Goal: Information Seeking & Learning: Learn about a topic

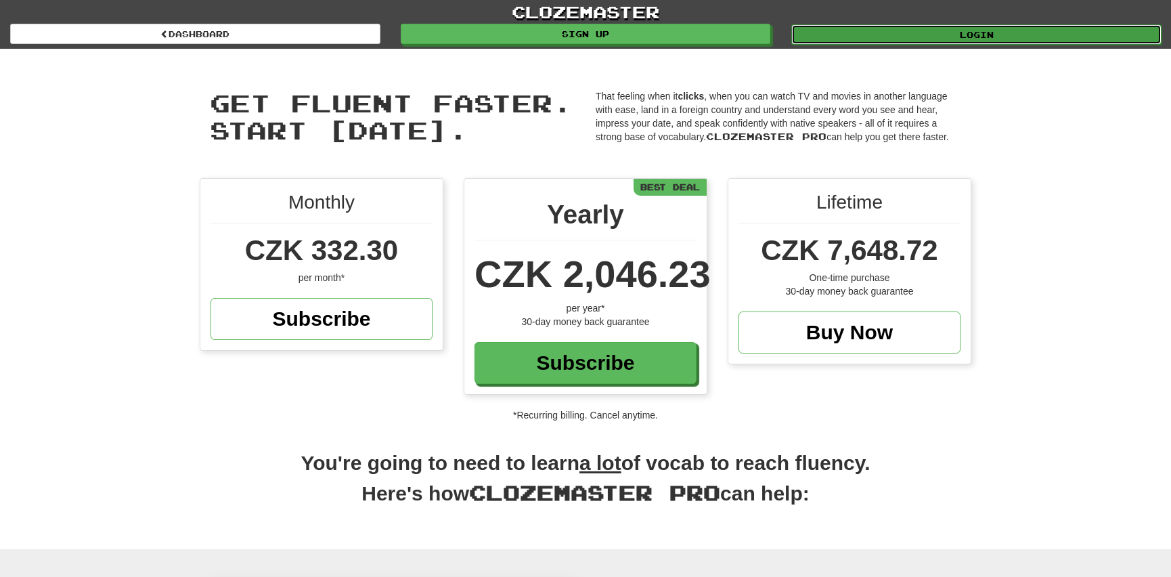
click at [1001, 29] on link "Login" at bounding box center [976, 34] width 370 height 20
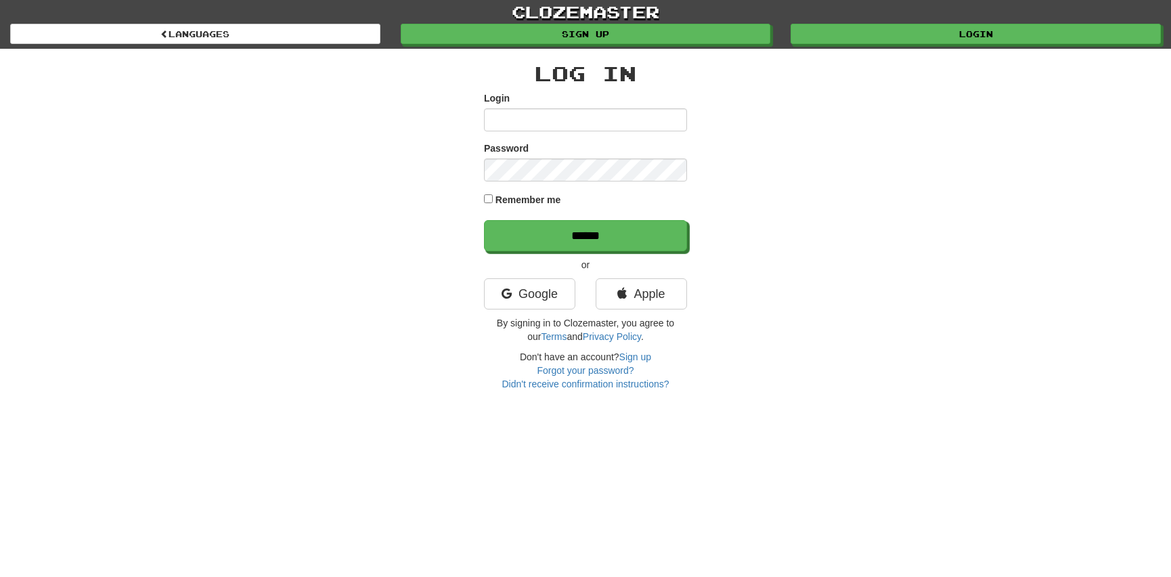
click at [514, 118] on input "Login" at bounding box center [585, 119] width 203 height 23
type input "**********"
click at [580, 237] on input "******" at bounding box center [586, 236] width 203 height 31
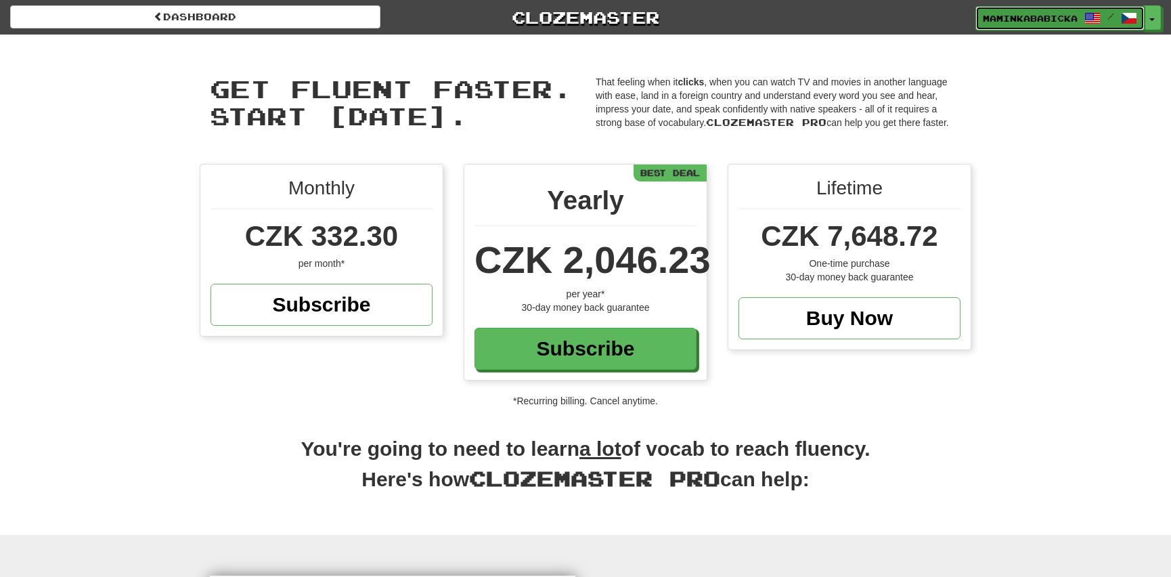
click at [1063, 12] on span "maminkababicka" at bounding box center [1030, 18] width 95 height 12
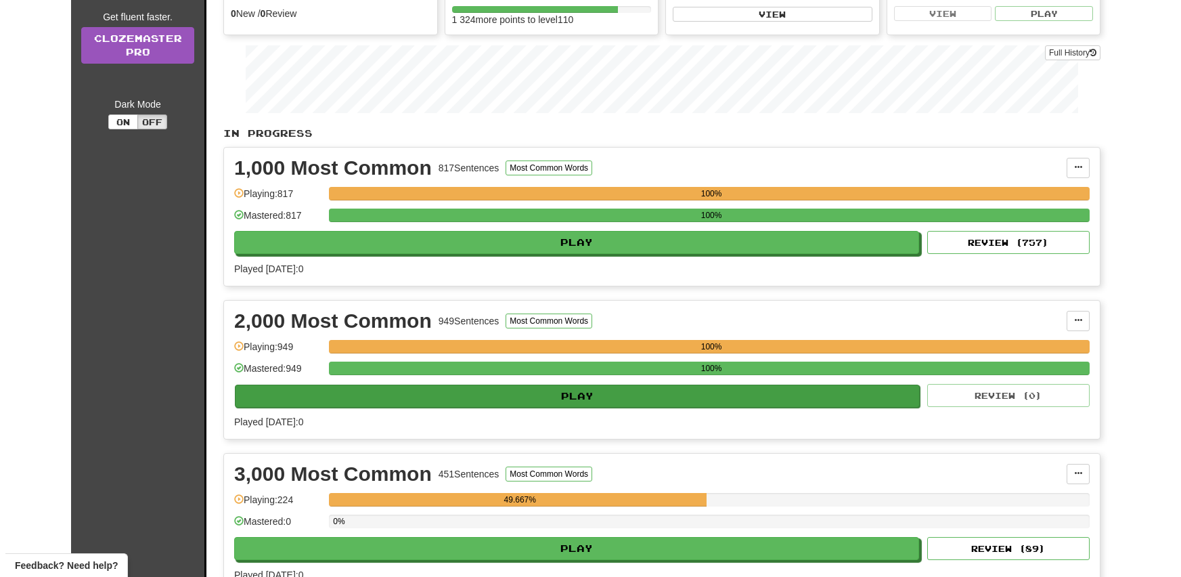
scroll to position [184, 0]
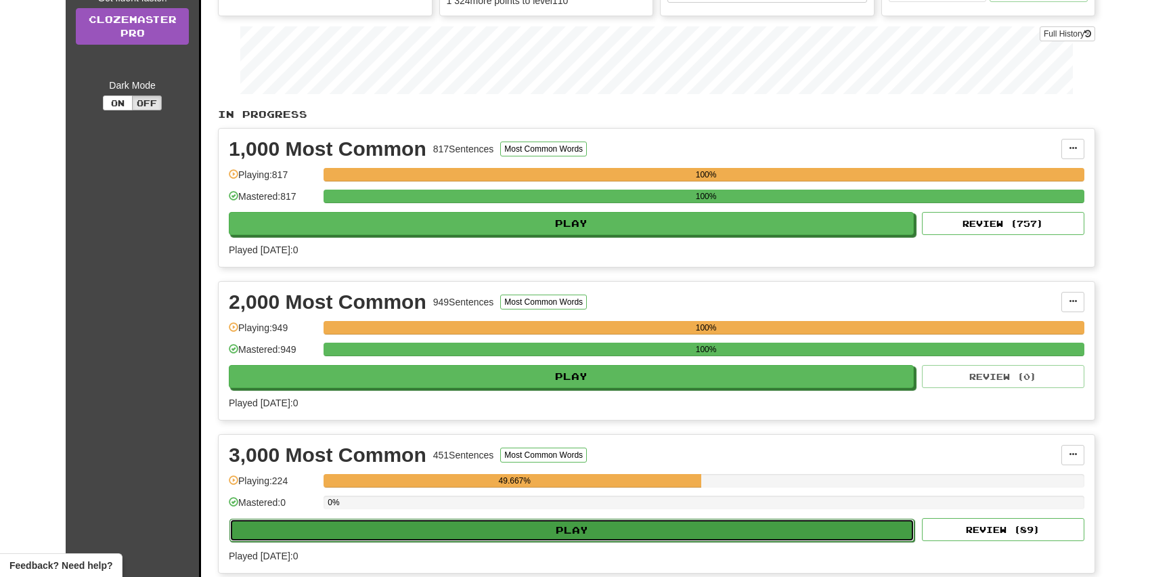
click at [606, 524] on button "Play" at bounding box center [571, 529] width 685 height 23
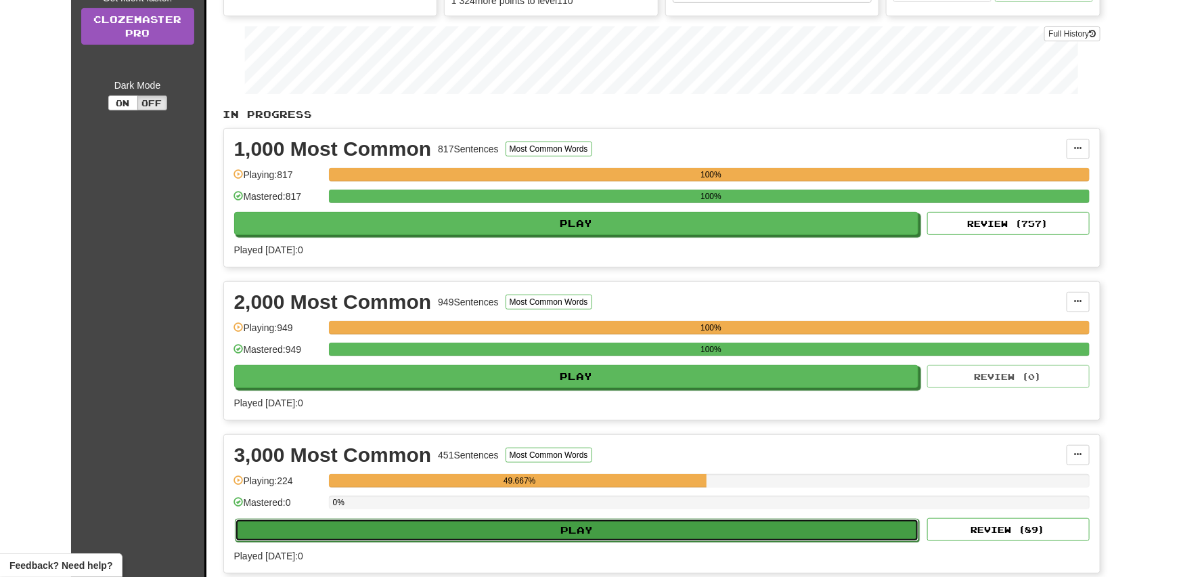
select select "**"
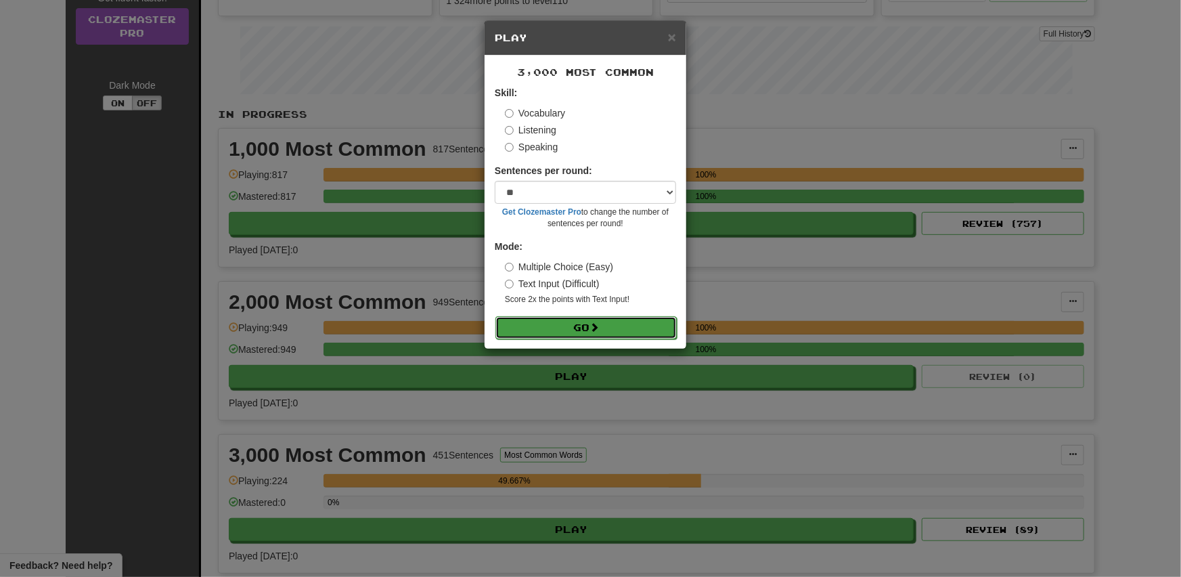
click at [578, 329] on button "Go" at bounding box center [585, 327] width 181 height 23
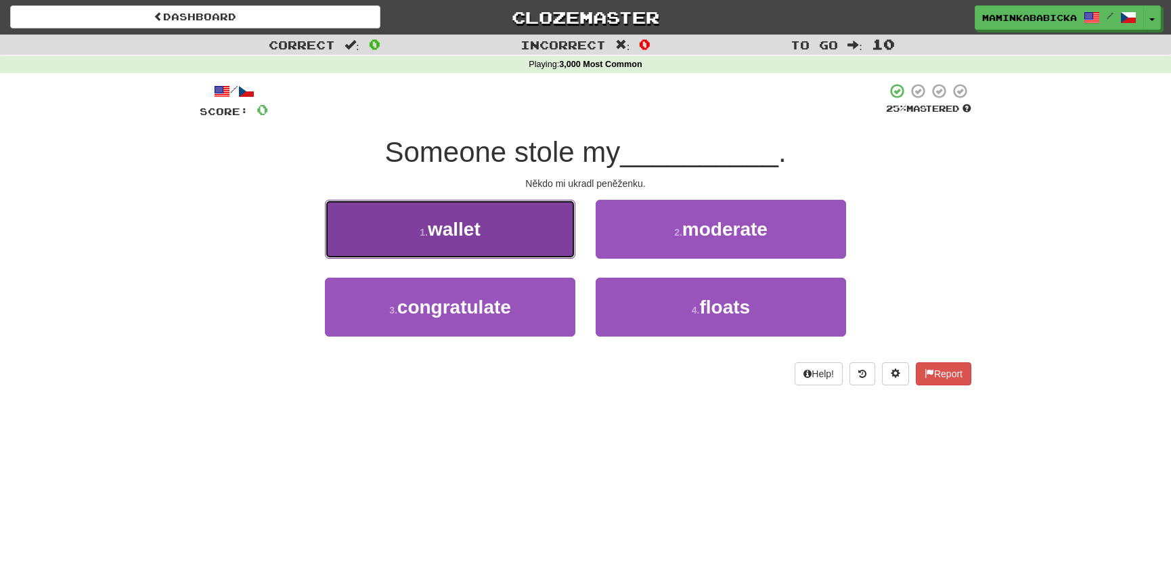
click at [506, 225] on button "1 . wallet" at bounding box center [450, 229] width 250 height 59
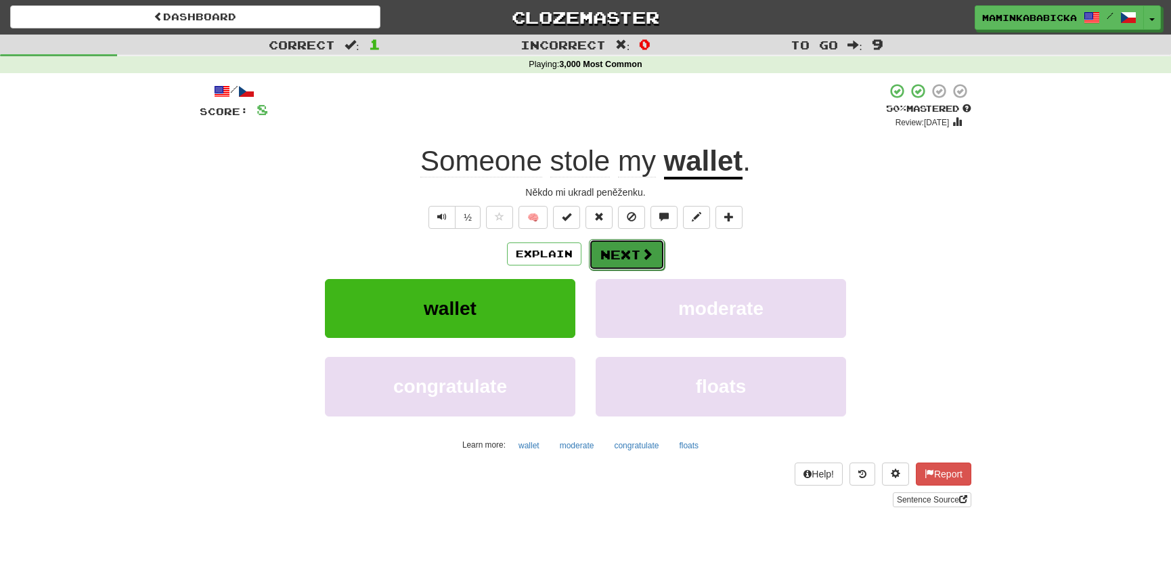
click at [616, 250] on button "Next" at bounding box center [627, 254] width 76 height 31
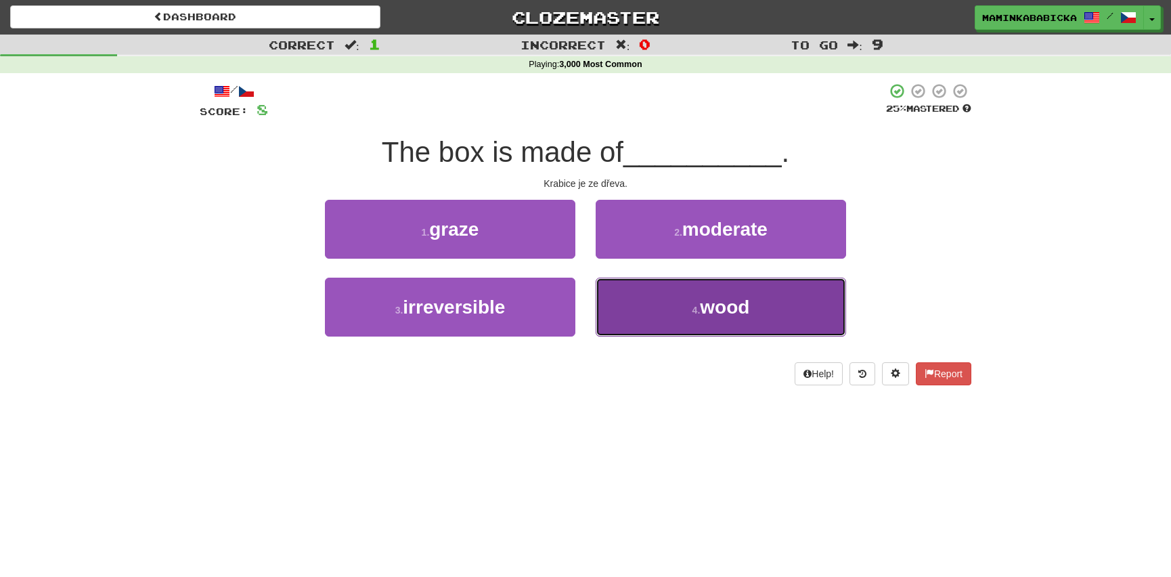
click at [710, 305] on span "wood" at bounding box center [724, 306] width 49 height 21
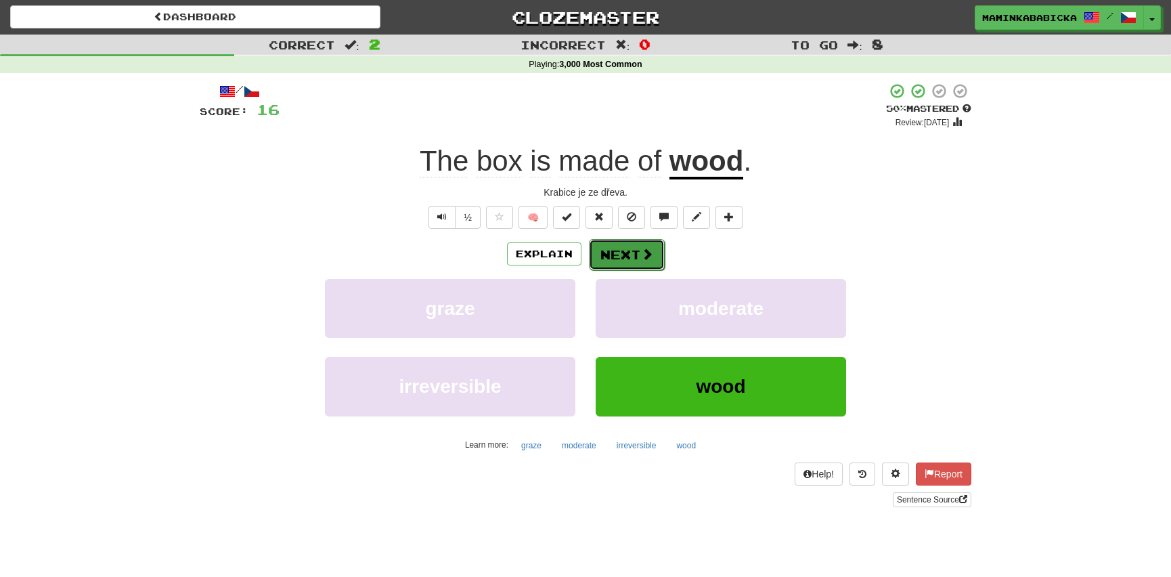
click at [625, 251] on button "Next" at bounding box center [627, 254] width 76 height 31
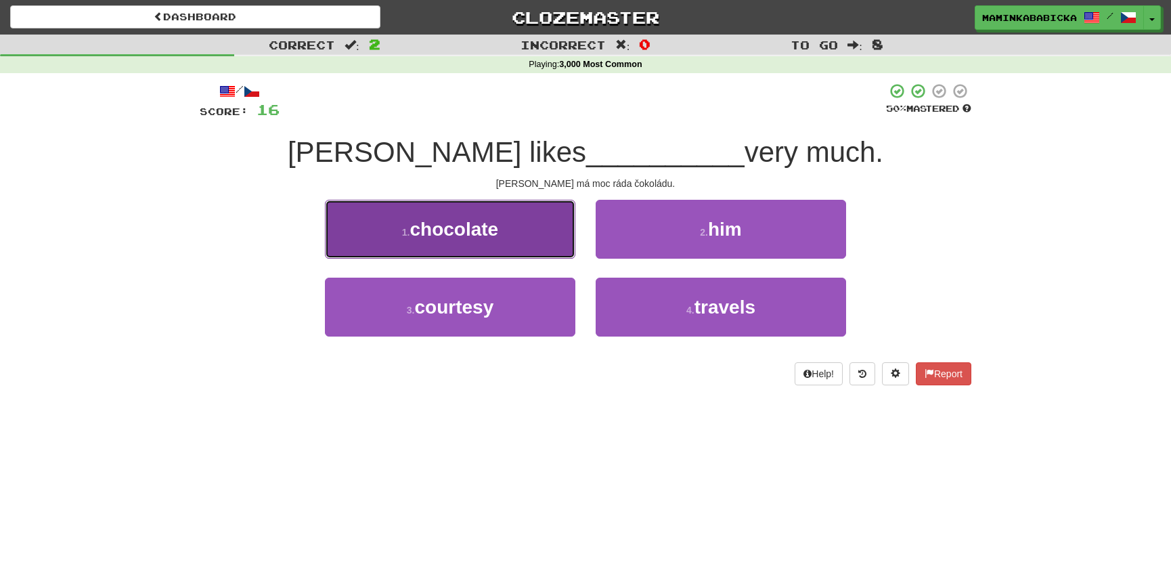
click at [482, 227] on span "chocolate" at bounding box center [453, 229] width 89 height 21
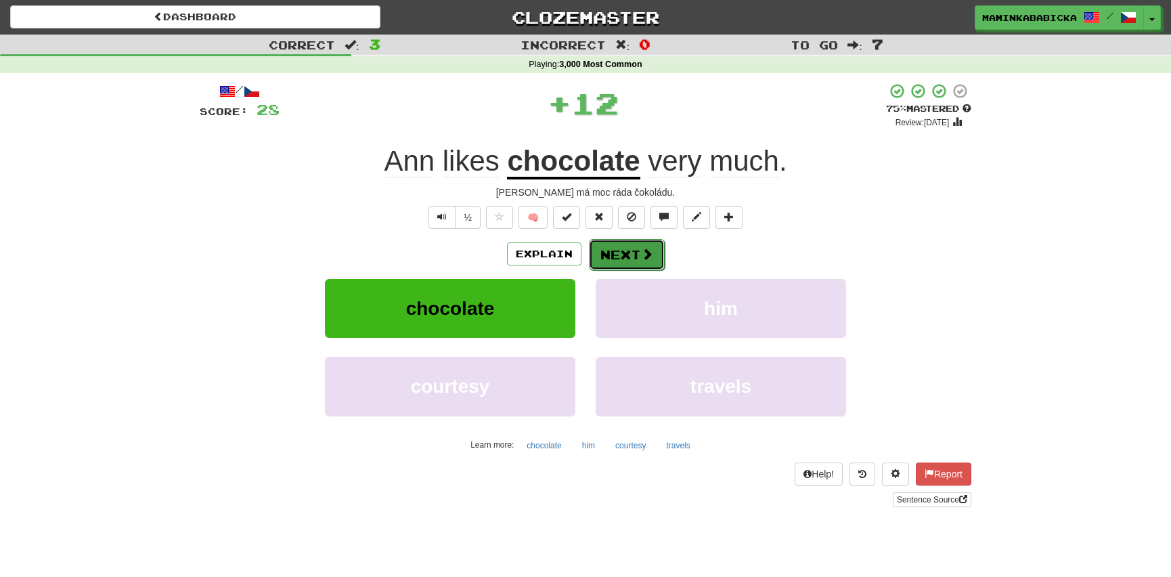
click at [641, 251] on span at bounding box center [647, 254] width 12 height 12
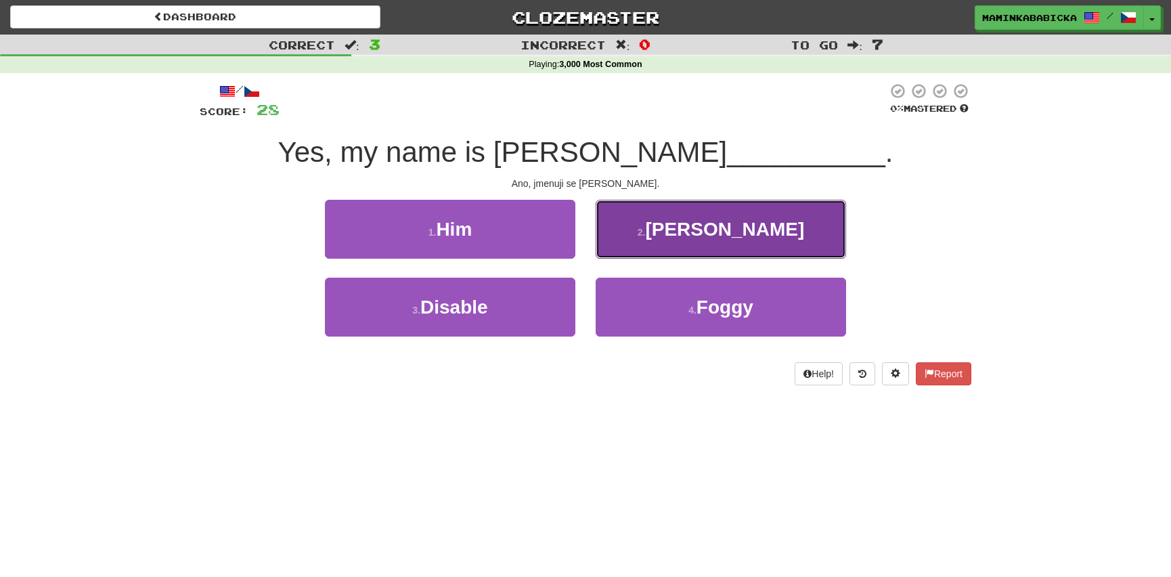
click at [731, 230] on span "Smith" at bounding box center [724, 229] width 159 height 21
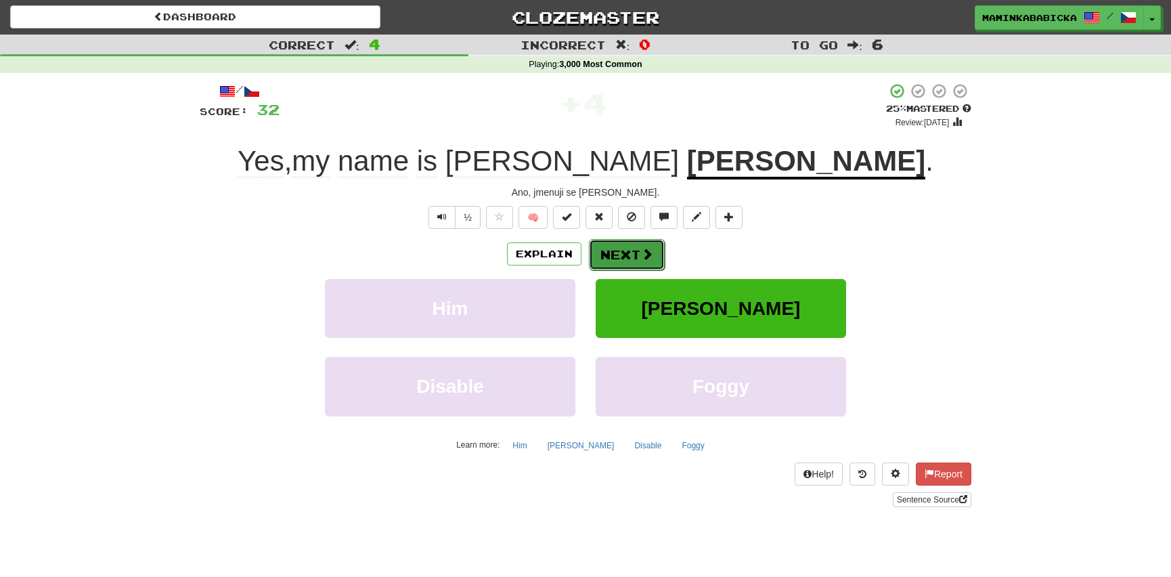
click at [644, 250] on span at bounding box center [647, 254] width 12 height 12
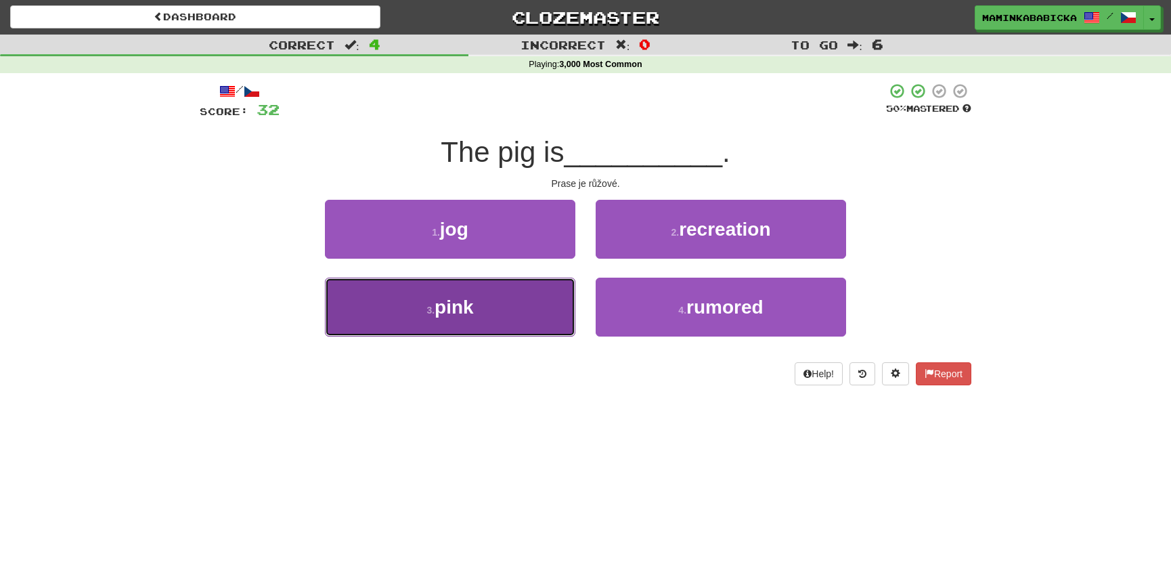
click at [466, 309] on span "pink" at bounding box center [454, 306] width 39 height 21
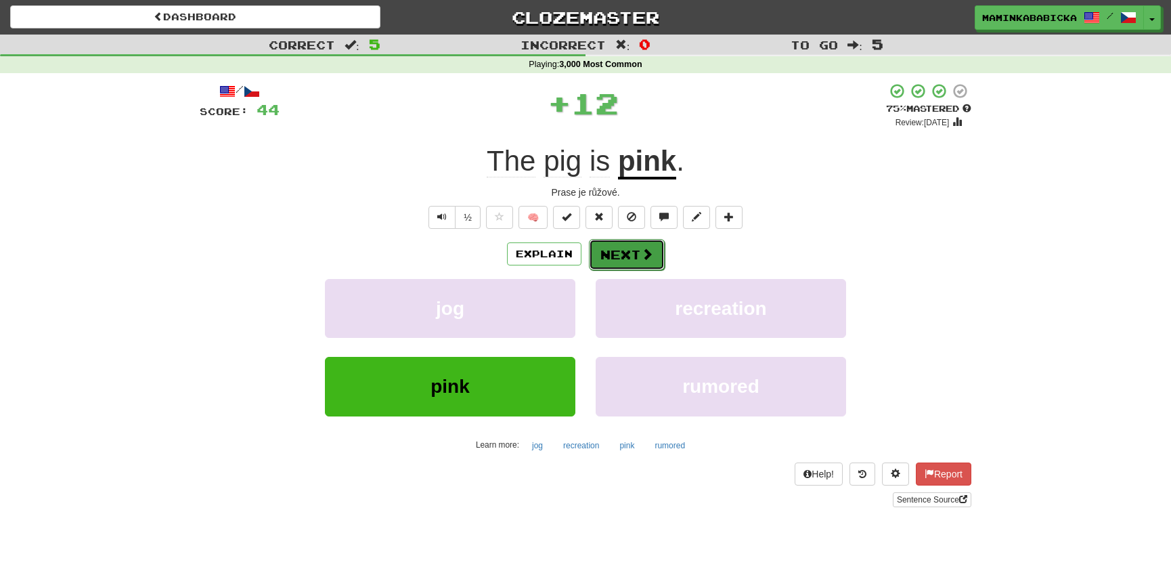
click at [631, 251] on button "Next" at bounding box center [627, 254] width 76 height 31
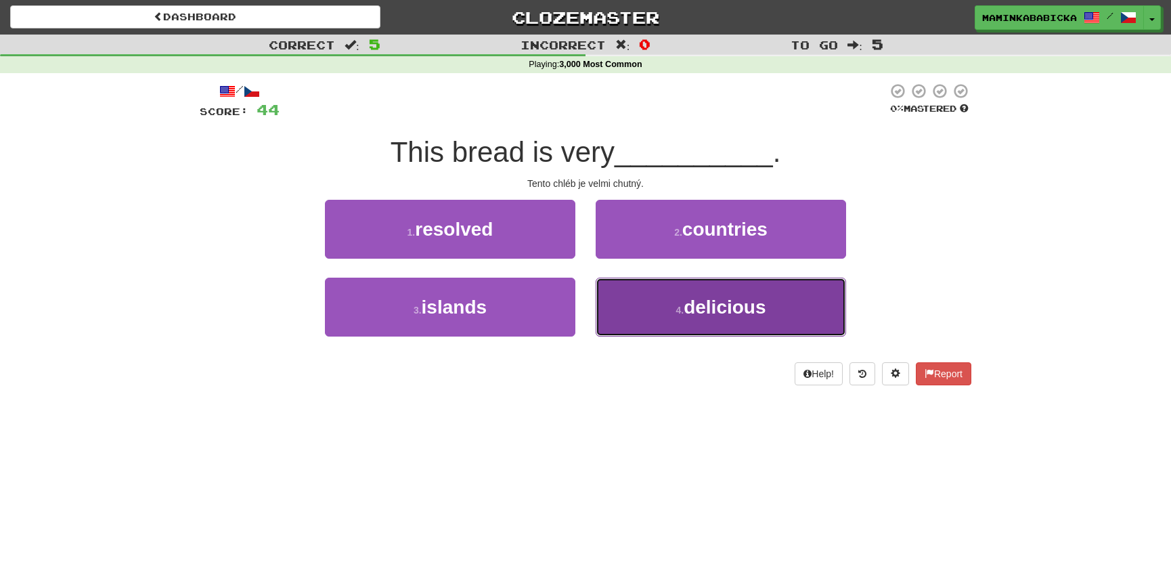
click at [724, 303] on span "delicious" at bounding box center [725, 306] width 82 height 21
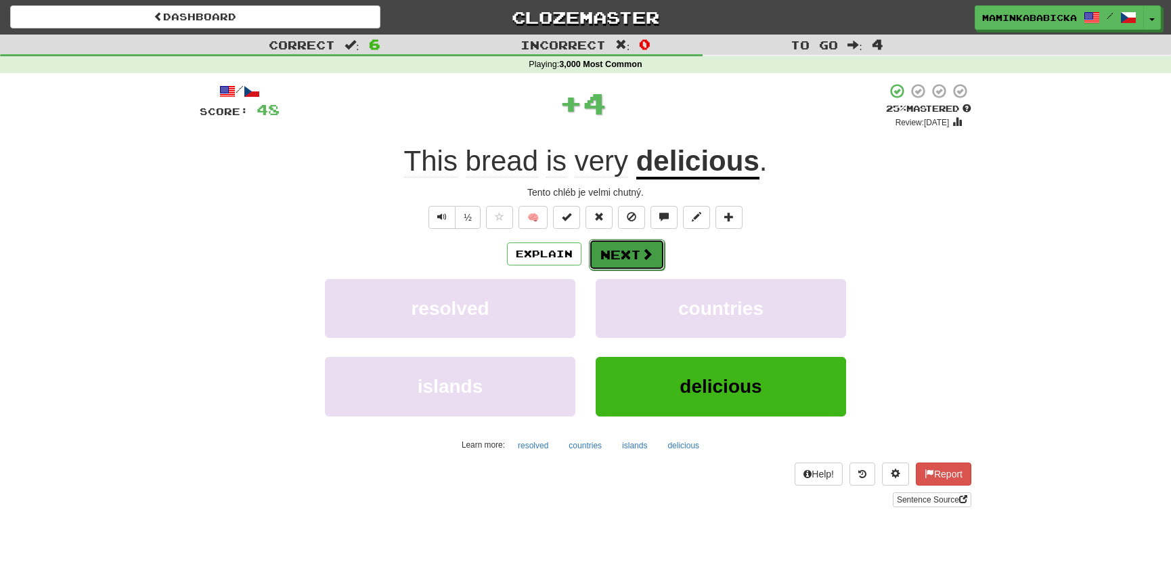
click at [626, 250] on button "Next" at bounding box center [627, 254] width 76 height 31
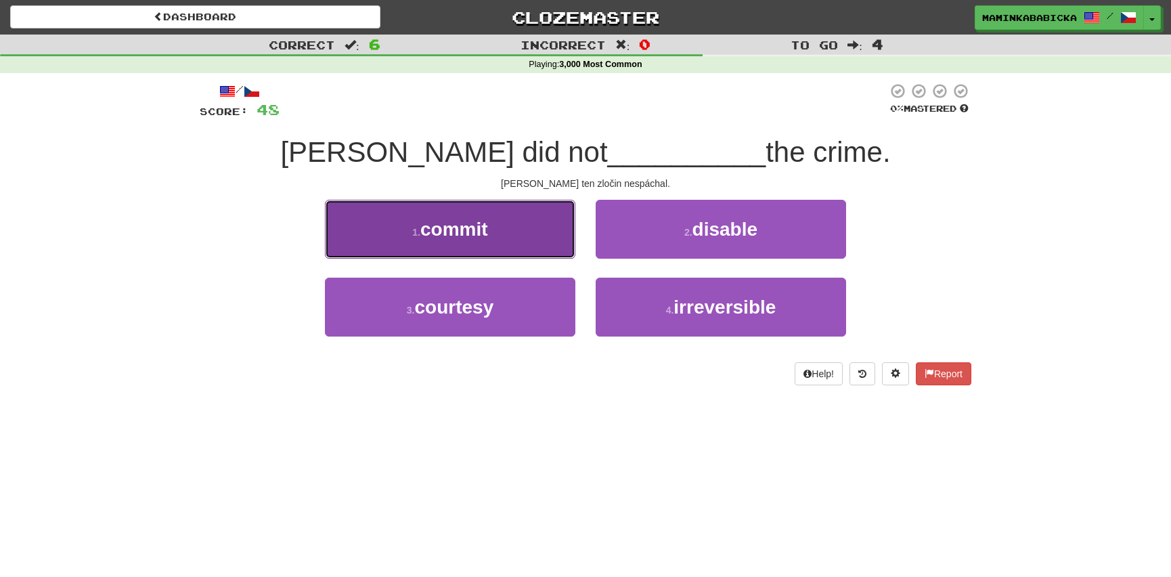
click at [453, 230] on span "commit" at bounding box center [454, 229] width 68 height 21
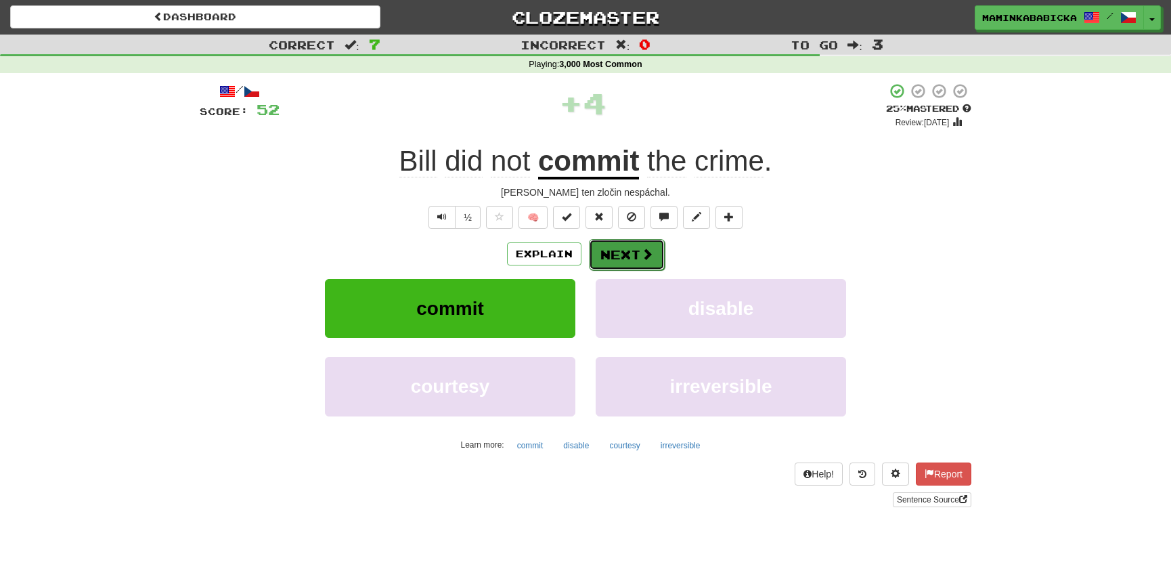
click at [623, 250] on button "Next" at bounding box center [627, 254] width 76 height 31
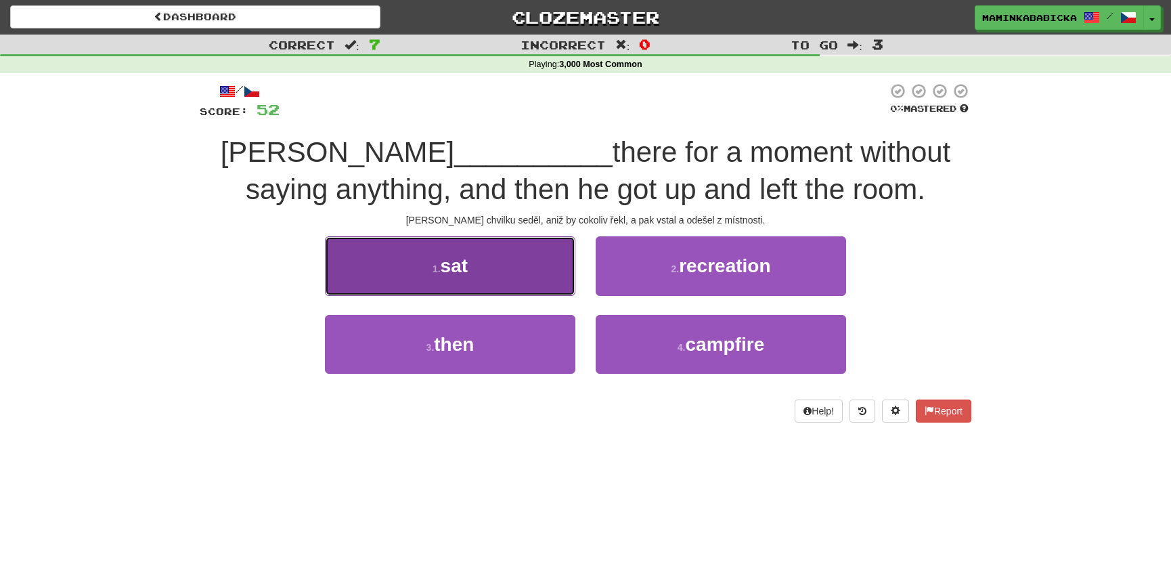
click at [468, 267] on span "sat" at bounding box center [454, 265] width 27 height 21
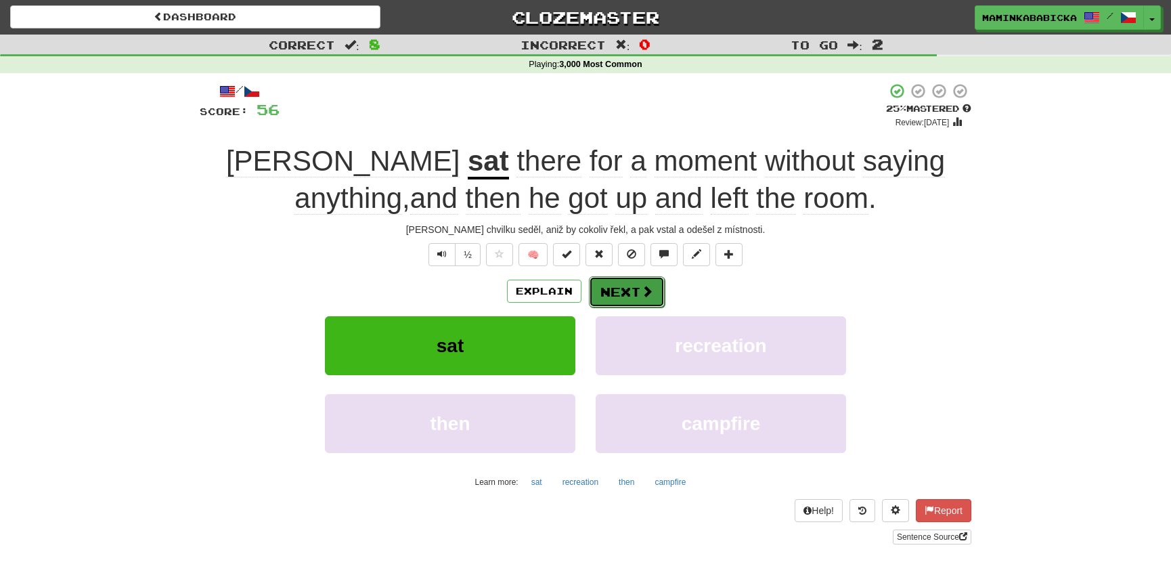
click at [633, 284] on button "Next" at bounding box center [627, 291] width 76 height 31
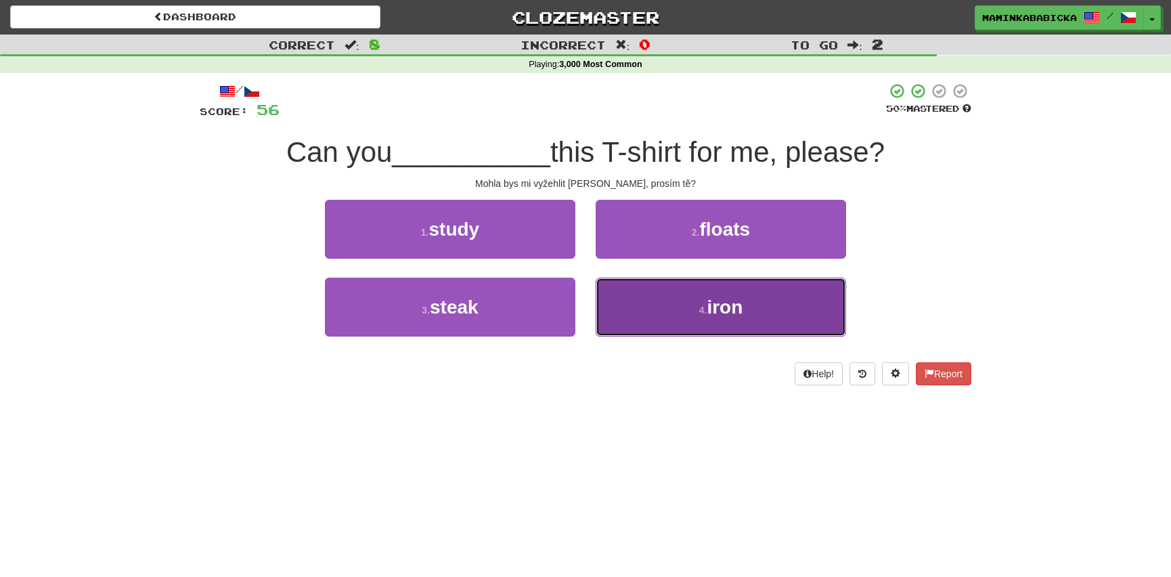
click at [728, 307] on span "iron" at bounding box center [725, 306] width 36 height 21
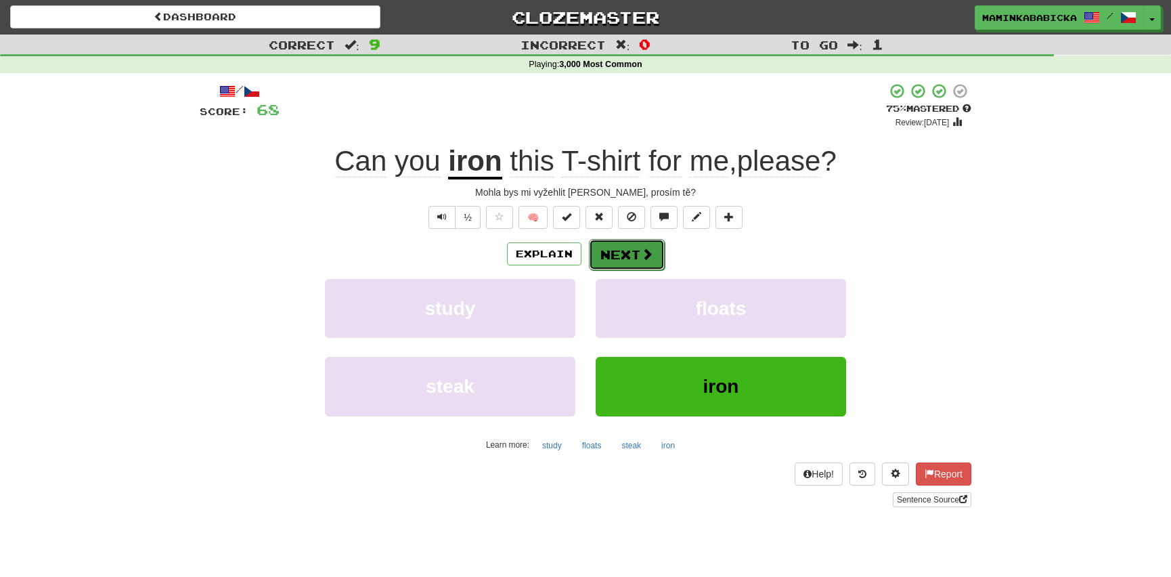
click at [634, 247] on button "Next" at bounding box center [627, 254] width 76 height 31
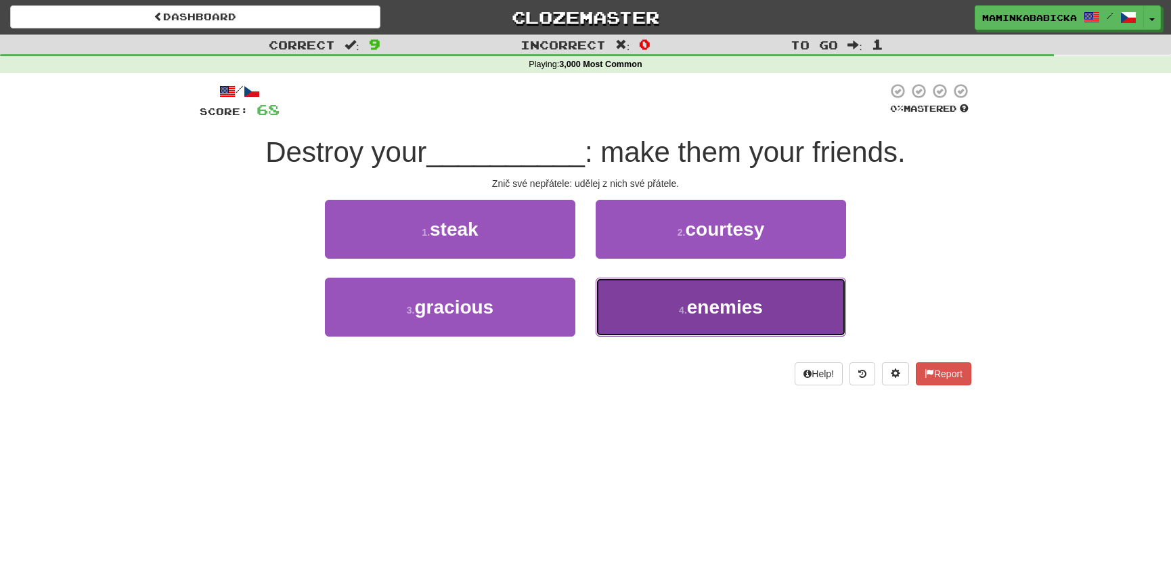
click at [707, 303] on span "enemies" at bounding box center [725, 306] width 76 height 21
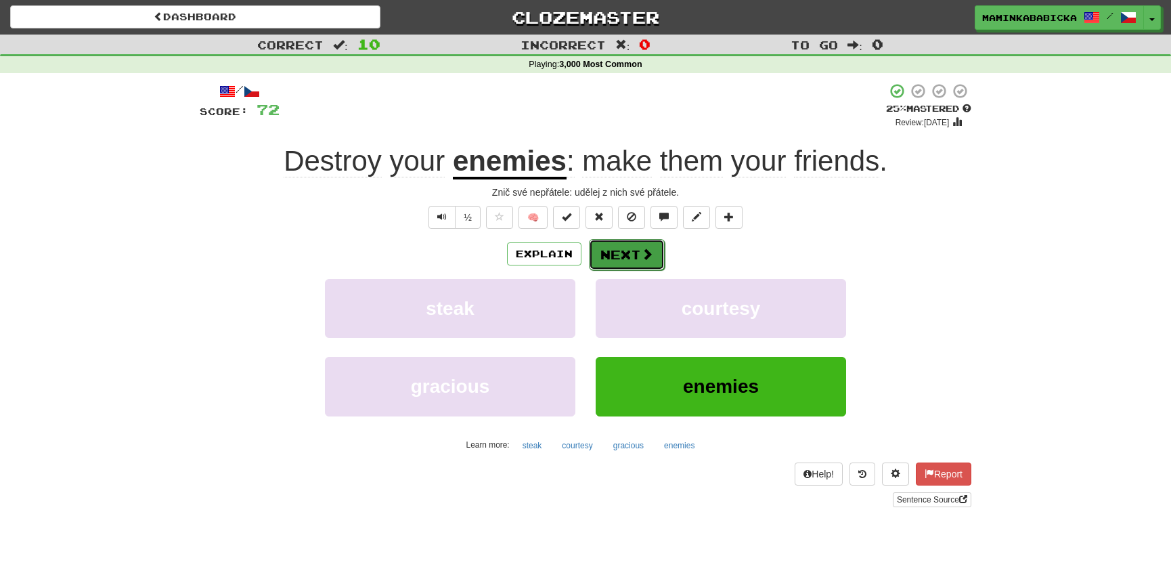
click at [633, 252] on button "Next" at bounding box center [627, 254] width 76 height 31
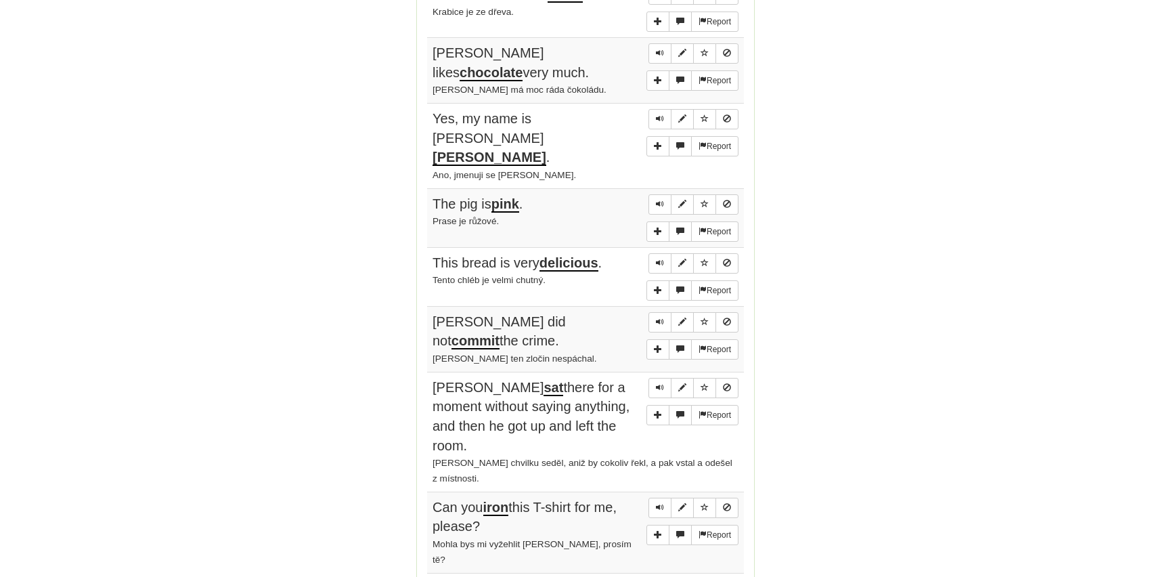
scroll to position [923, 0]
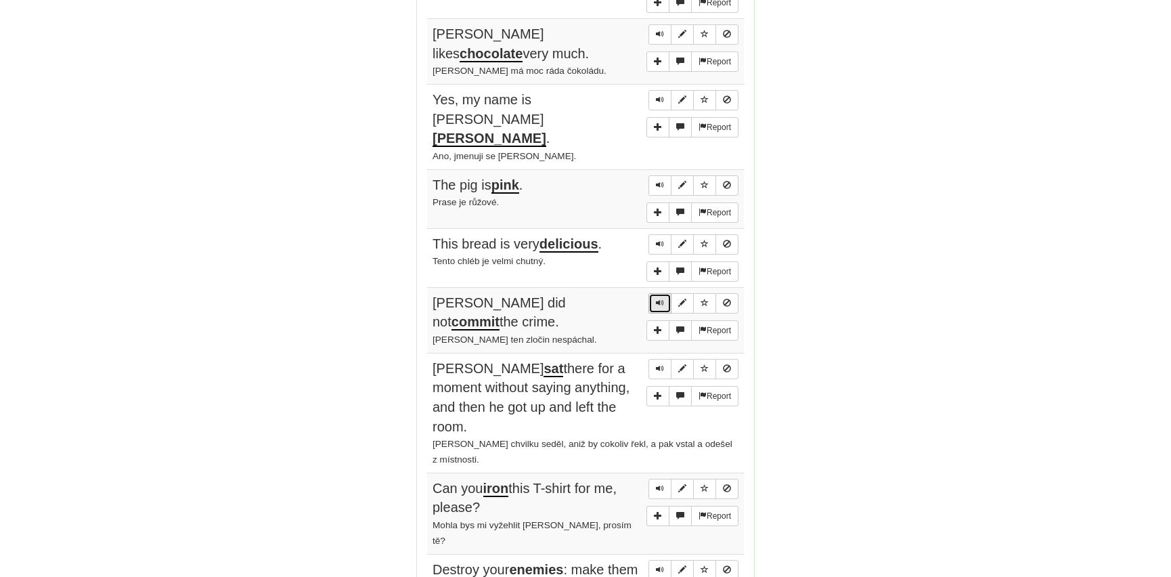
click at [659, 293] on button "Sentence controls" at bounding box center [659, 303] width 23 height 20
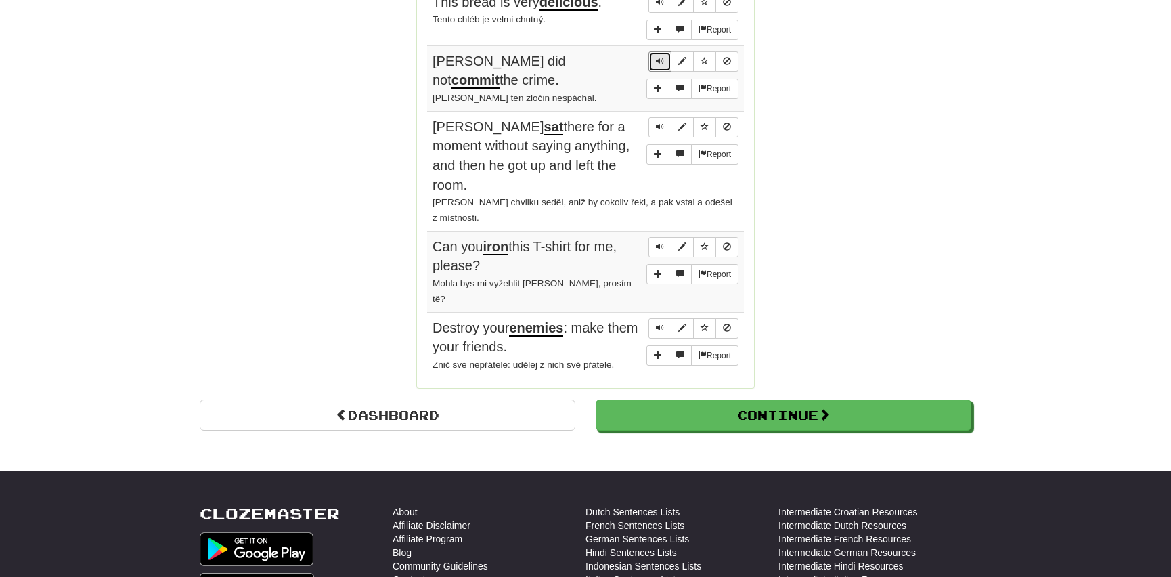
scroll to position [1169, 0]
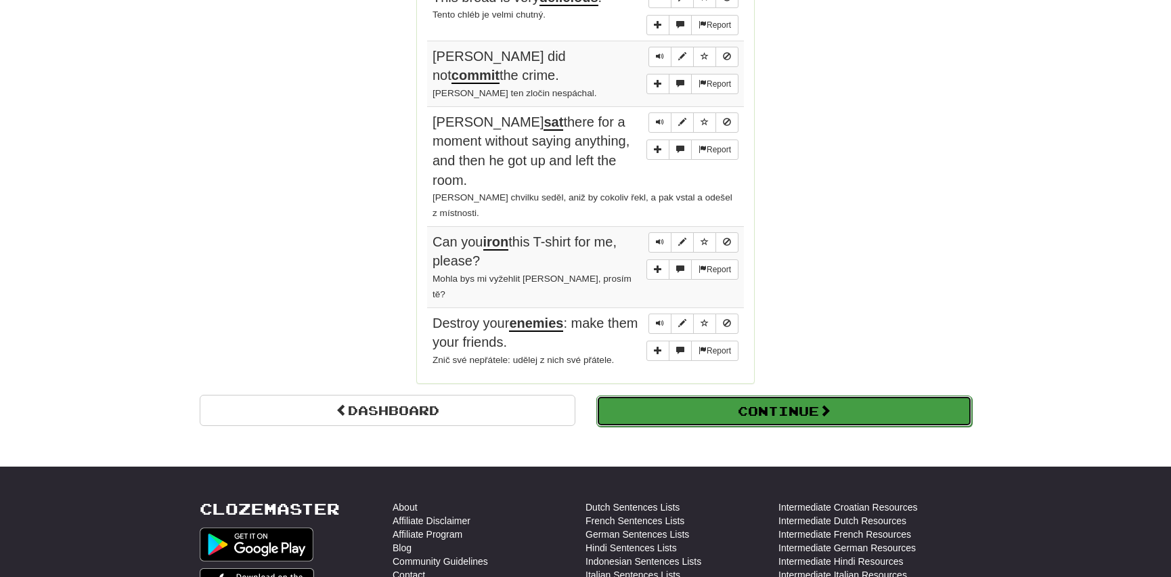
click at [654, 395] on button "Continue" at bounding box center [784, 410] width 376 height 31
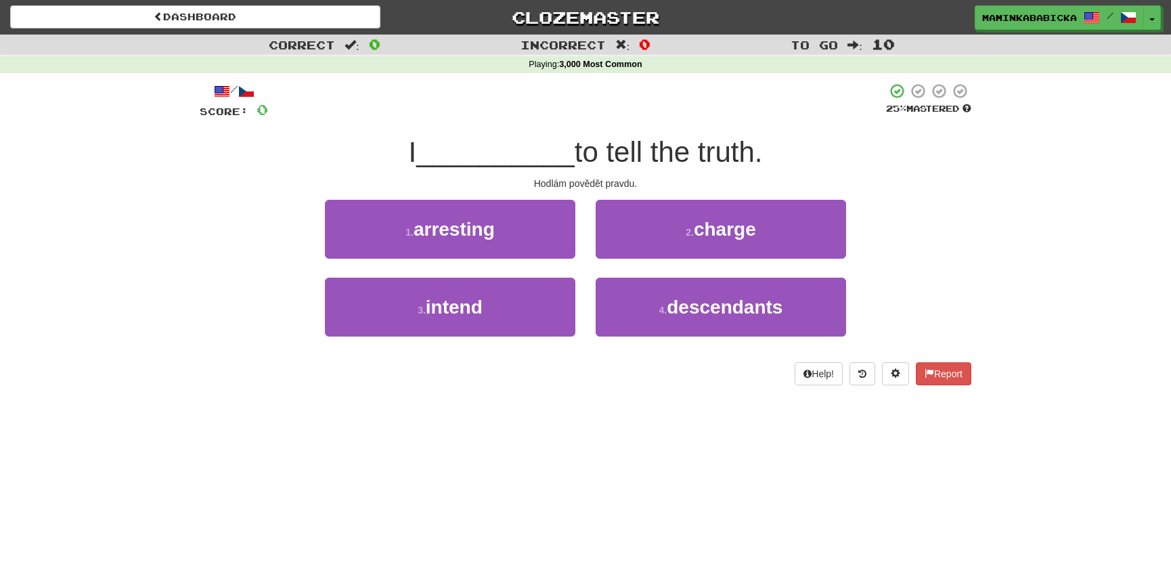
scroll to position [0, 0]
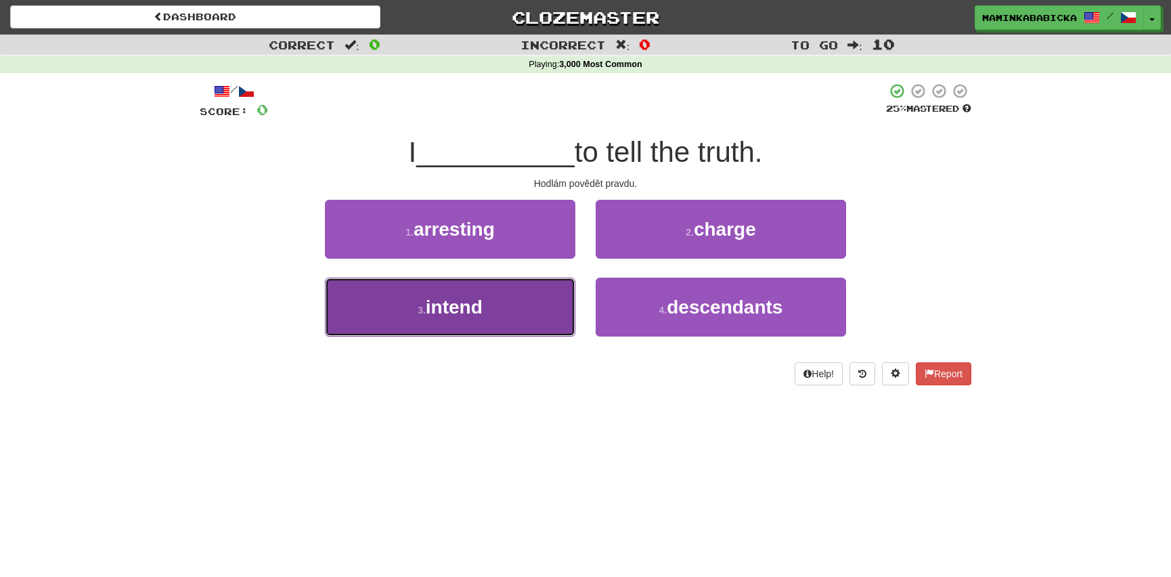
click at [439, 305] on span "intend" at bounding box center [454, 306] width 57 height 21
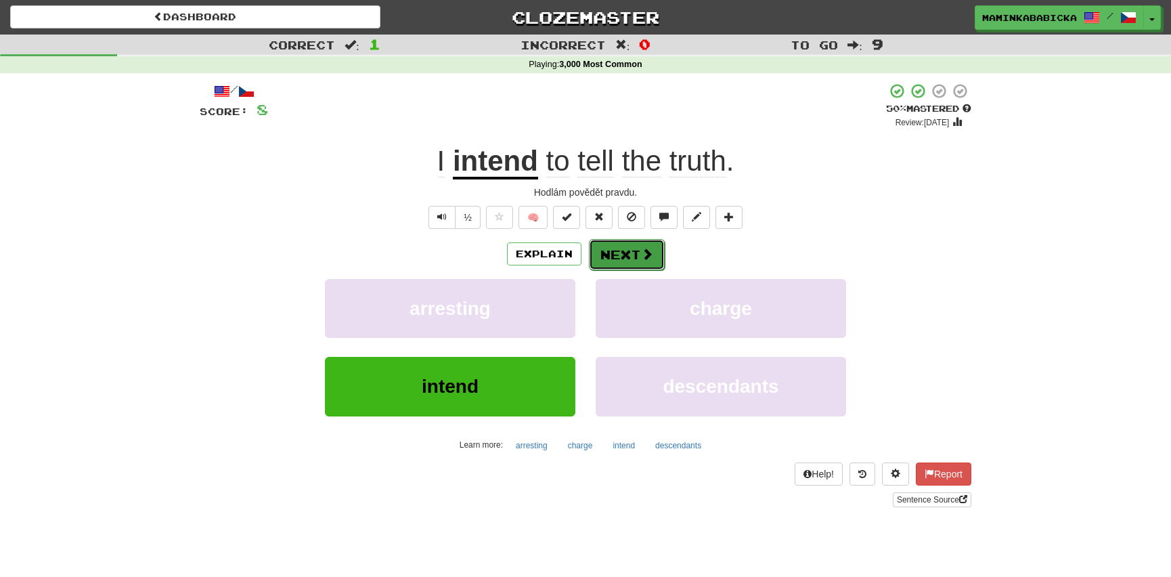
click at [631, 248] on button "Next" at bounding box center [627, 254] width 76 height 31
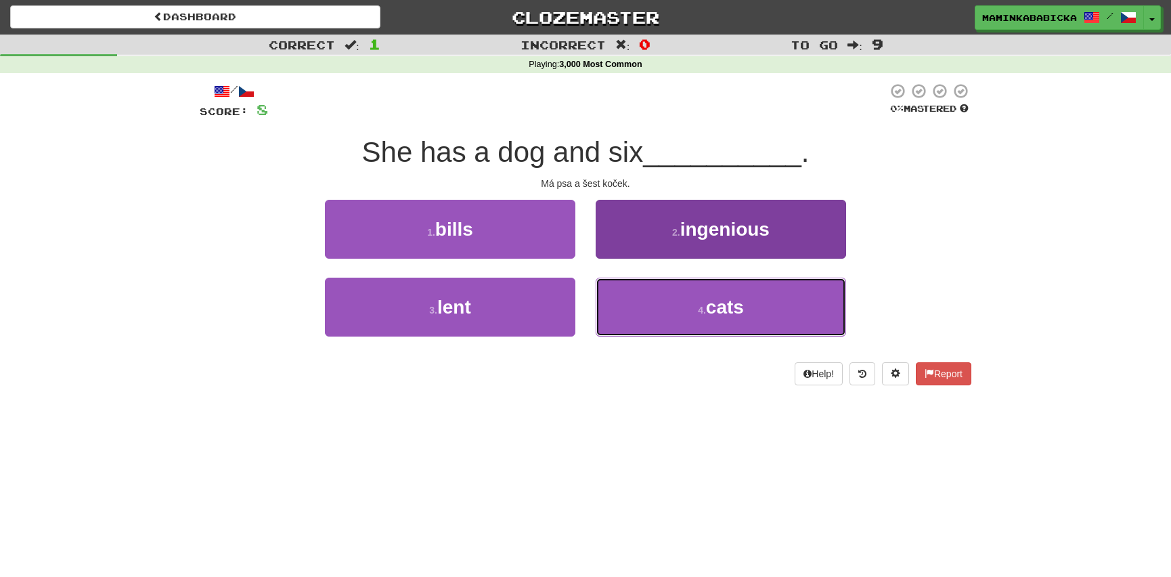
click at [726, 308] on span "cats" at bounding box center [725, 306] width 38 height 21
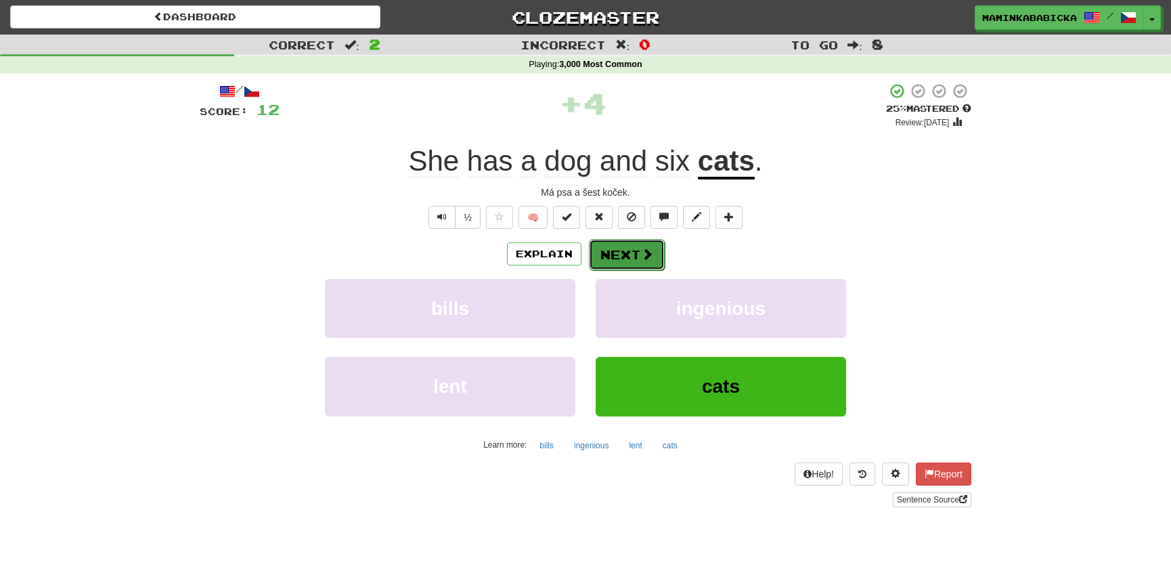
click at [635, 250] on button "Next" at bounding box center [627, 254] width 76 height 31
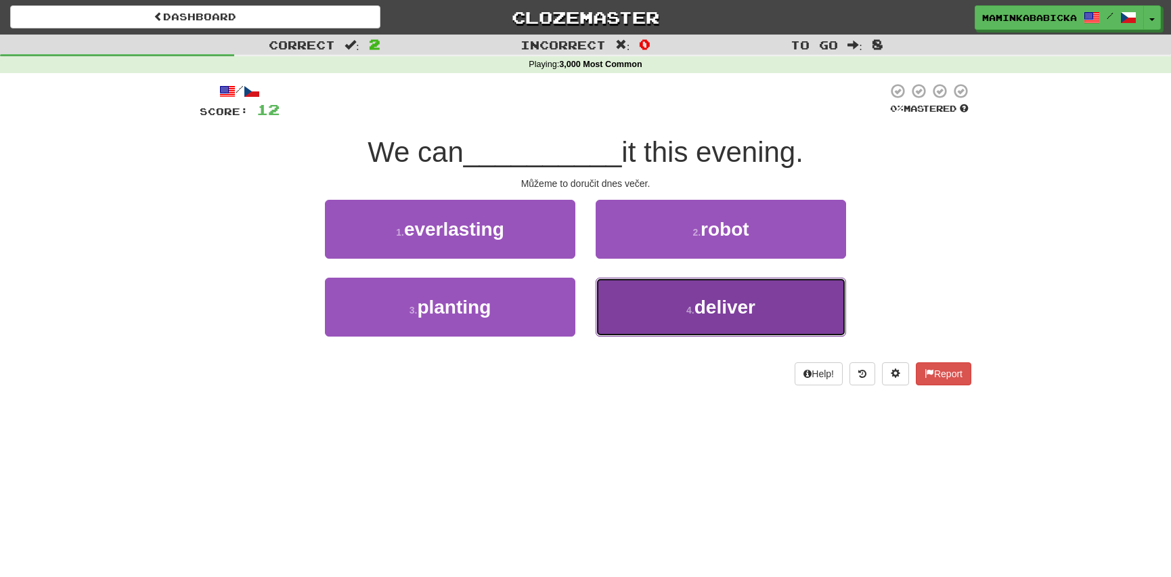
click at [725, 301] on span "deliver" at bounding box center [724, 306] width 61 height 21
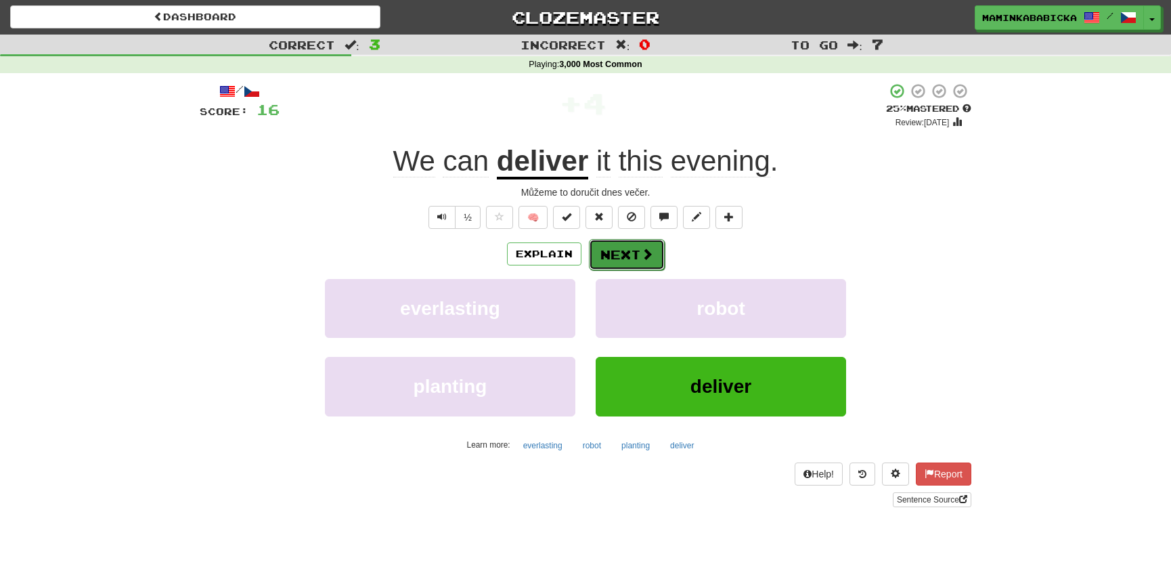
click at [630, 252] on button "Next" at bounding box center [627, 254] width 76 height 31
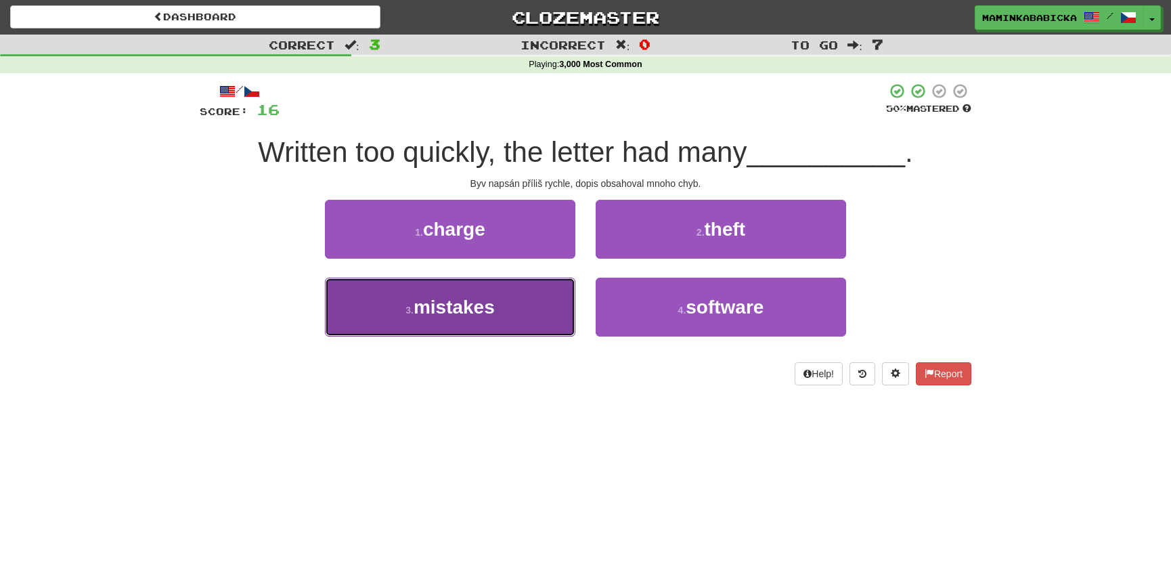
click at [447, 305] on span "mistakes" at bounding box center [454, 306] width 81 height 21
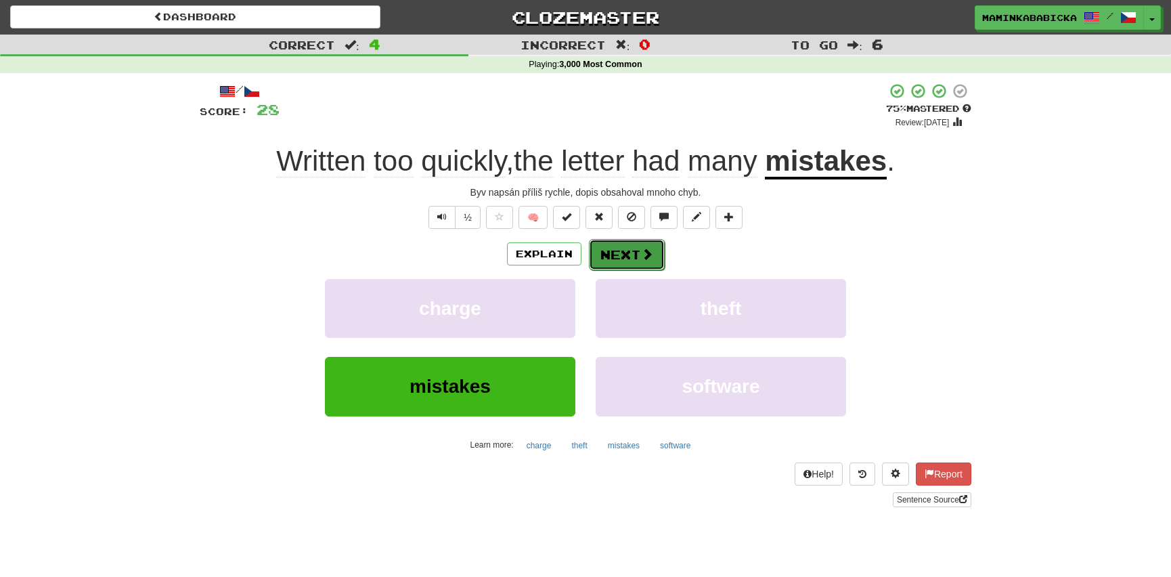
click at [627, 245] on button "Next" at bounding box center [627, 254] width 76 height 31
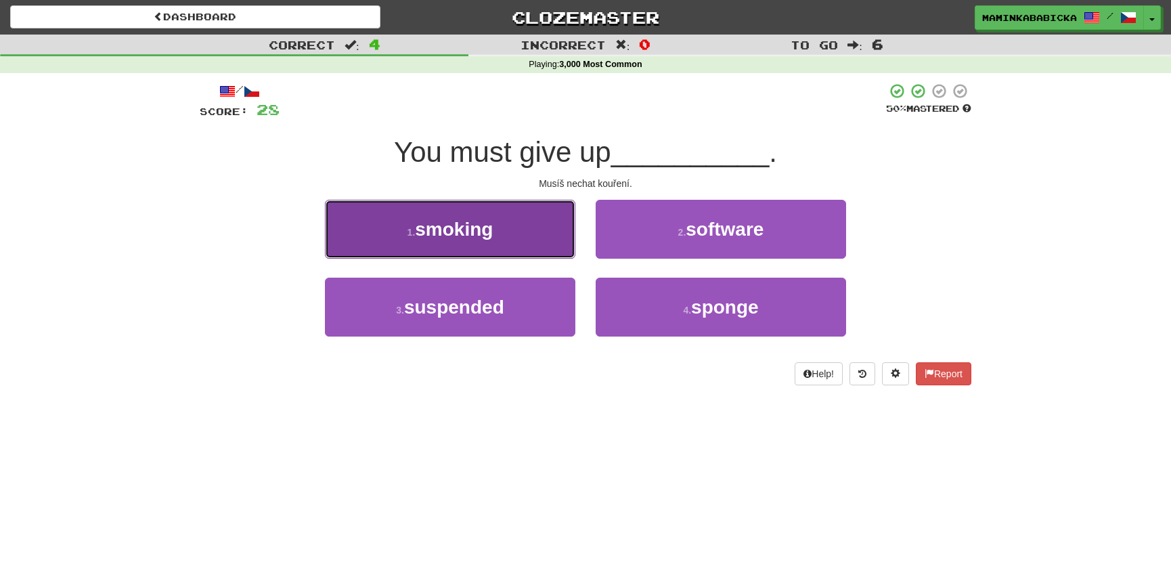
click at [460, 231] on span "smoking" at bounding box center [454, 229] width 78 height 21
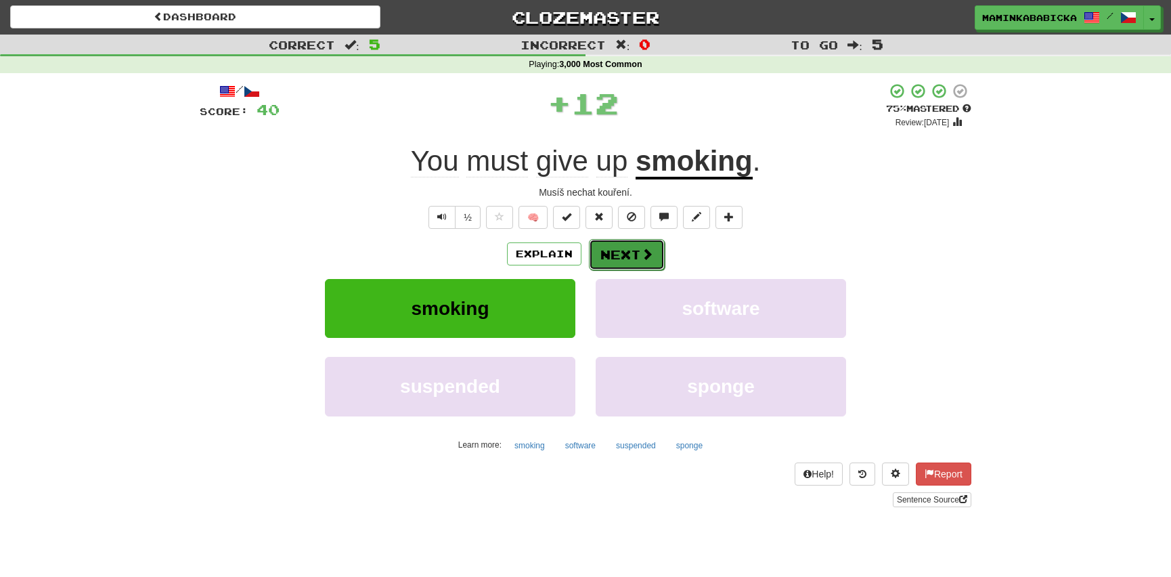
click at [636, 246] on button "Next" at bounding box center [627, 254] width 76 height 31
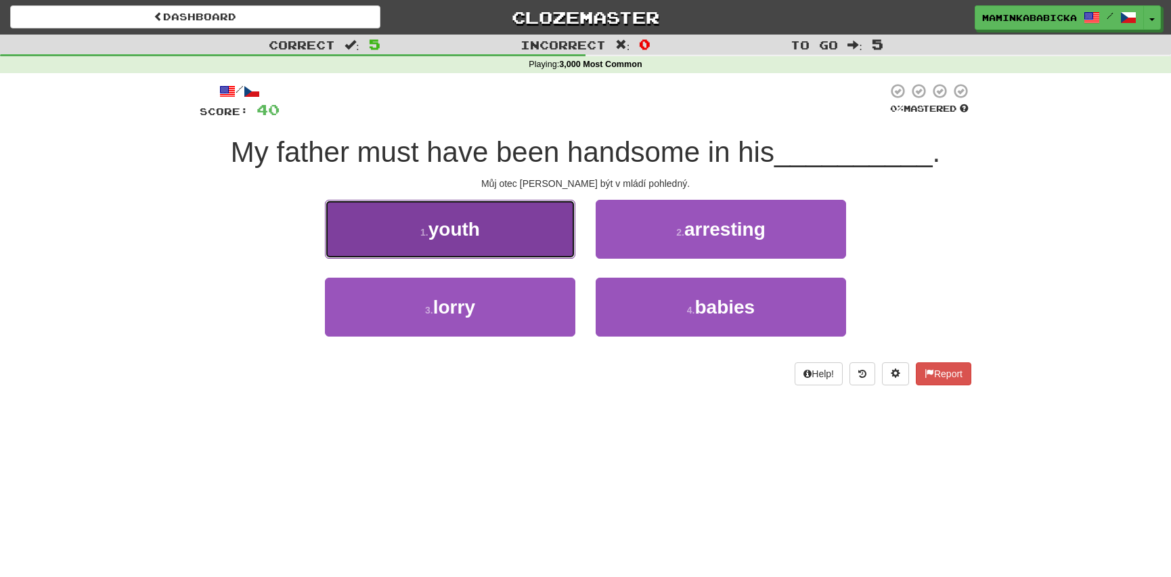
click at [456, 228] on span "youth" at bounding box center [453, 229] width 51 height 21
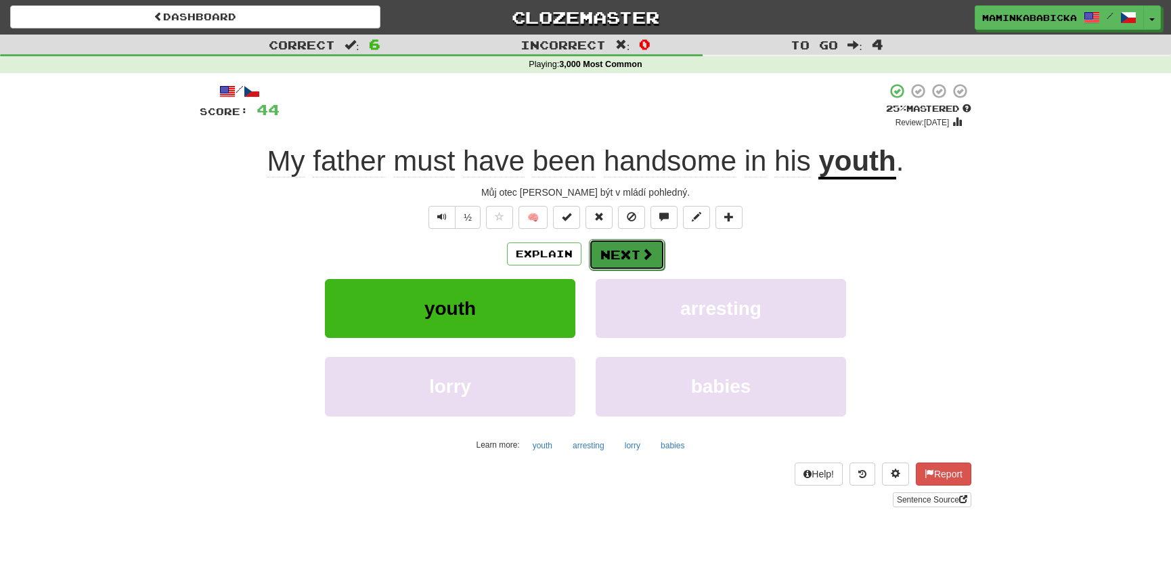
click at [632, 249] on button "Next" at bounding box center [627, 254] width 76 height 31
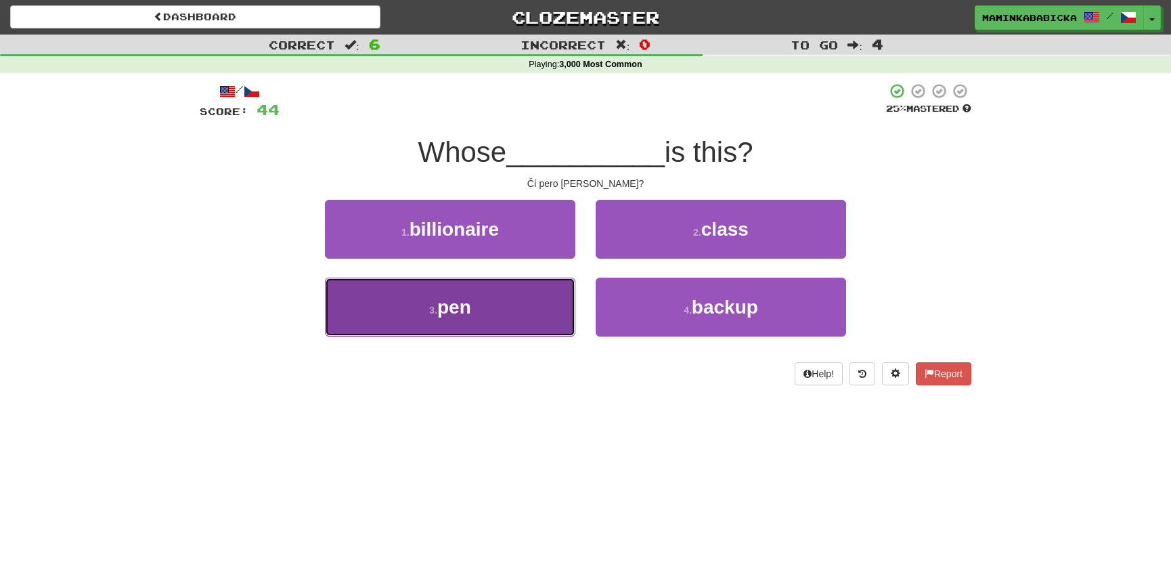
click at [467, 305] on span "pen" at bounding box center [454, 306] width 34 height 21
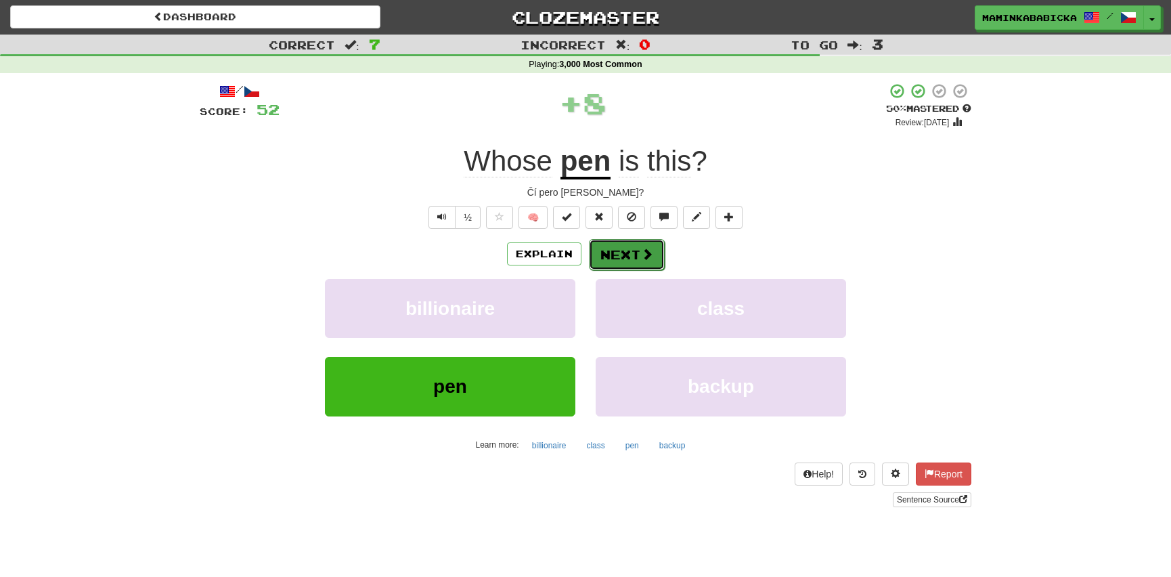
click at [635, 249] on button "Next" at bounding box center [627, 254] width 76 height 31
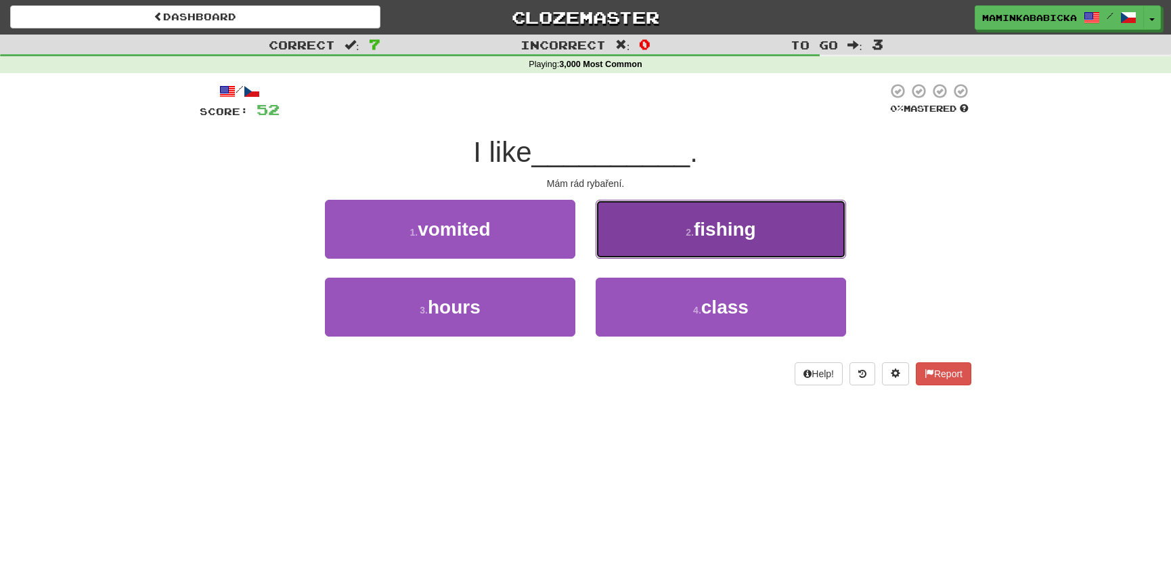
click at [733, 225] on span "fishing" at bounding box center [725, 229] width 62 height 21
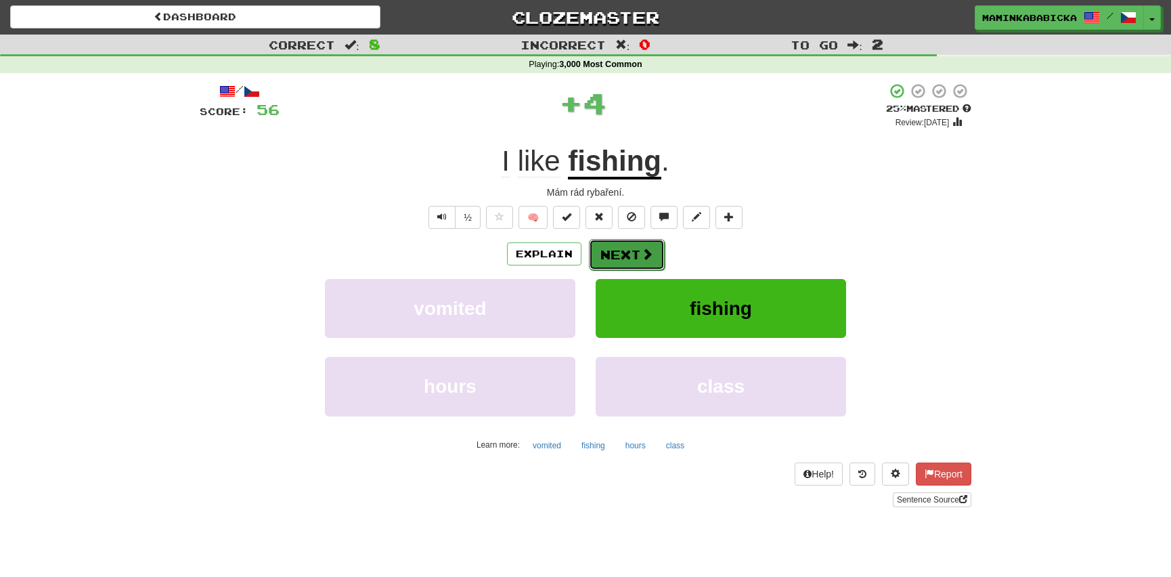
click at [625, 250] on button "Next" at bounding box center [627, 254] width 76 height 31
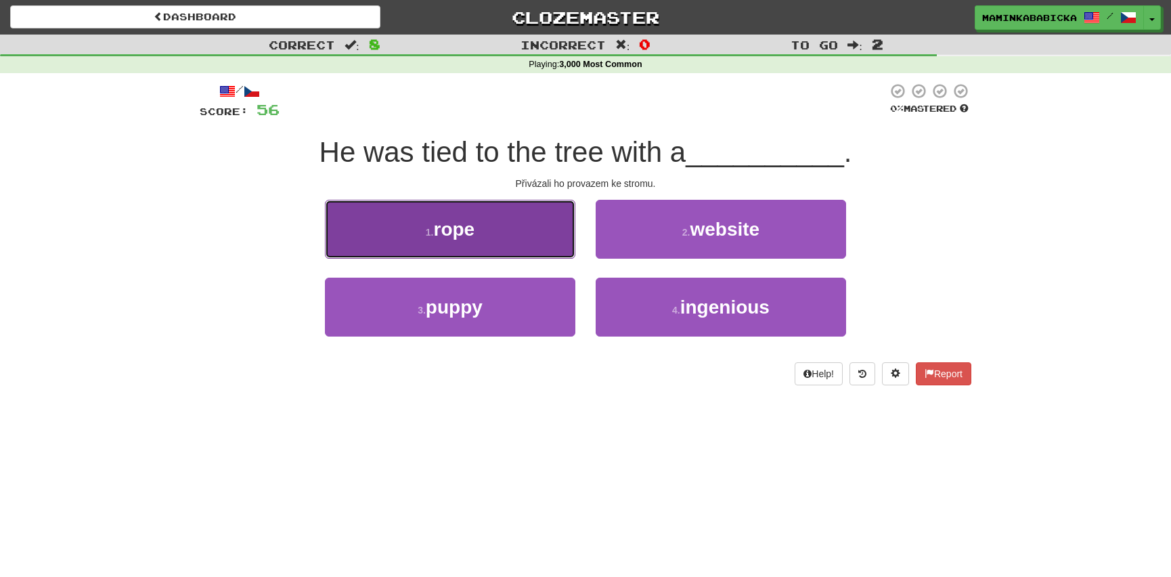
click at [477, 229] on button "1 . rope" at bounding box center [450, 229] width 250 height 59
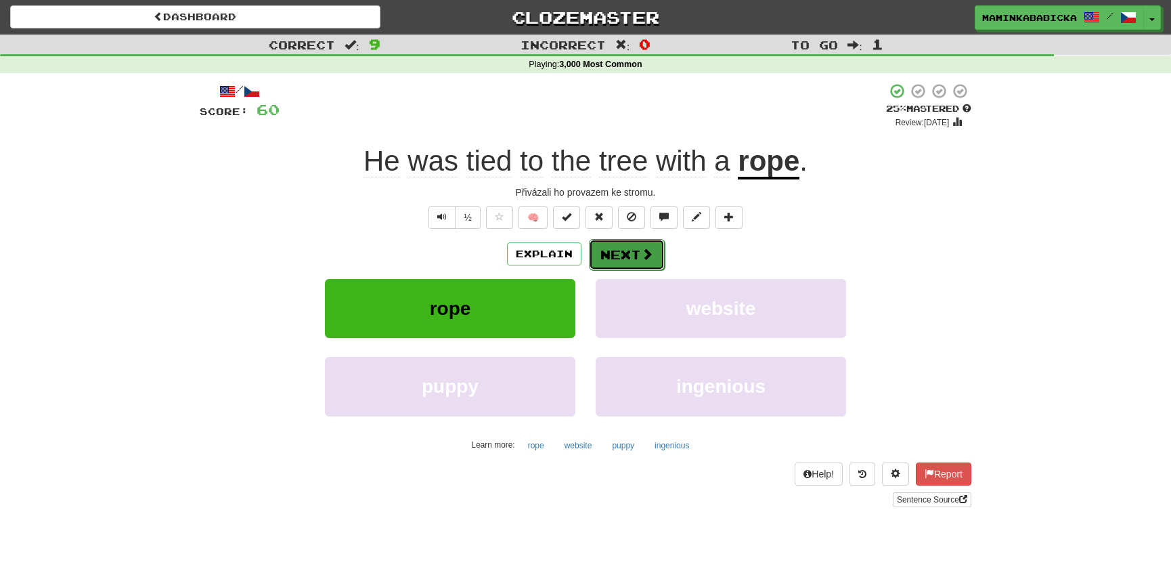
click at [644, 252] on span at bounding box center [647, 254] width 12 height 12
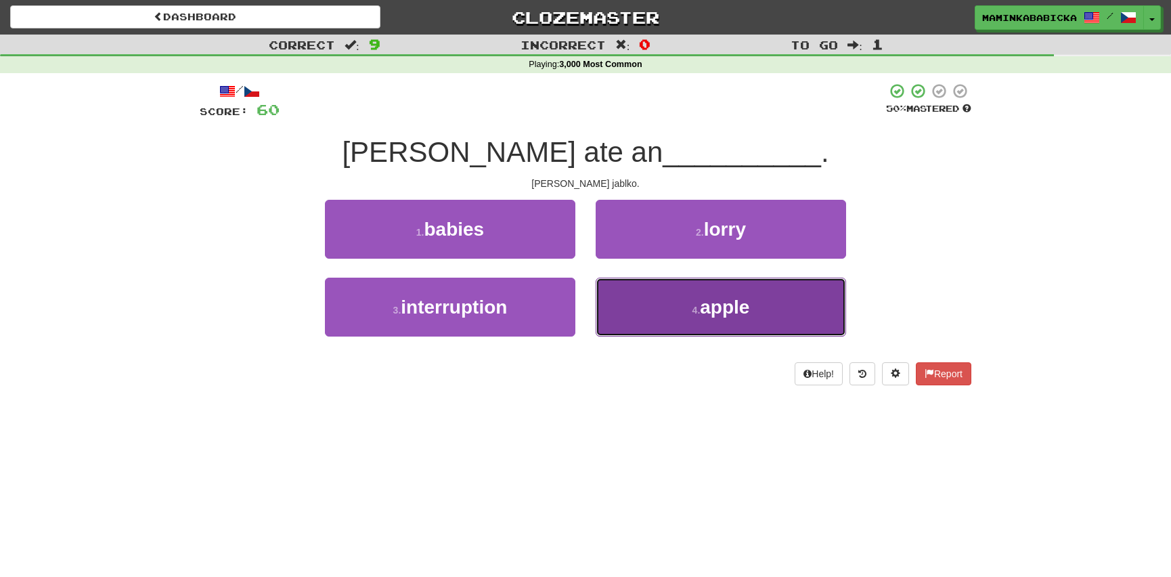
click at [733, 306] on span "apple" at bounding box center [724, 306] width 49 height 21
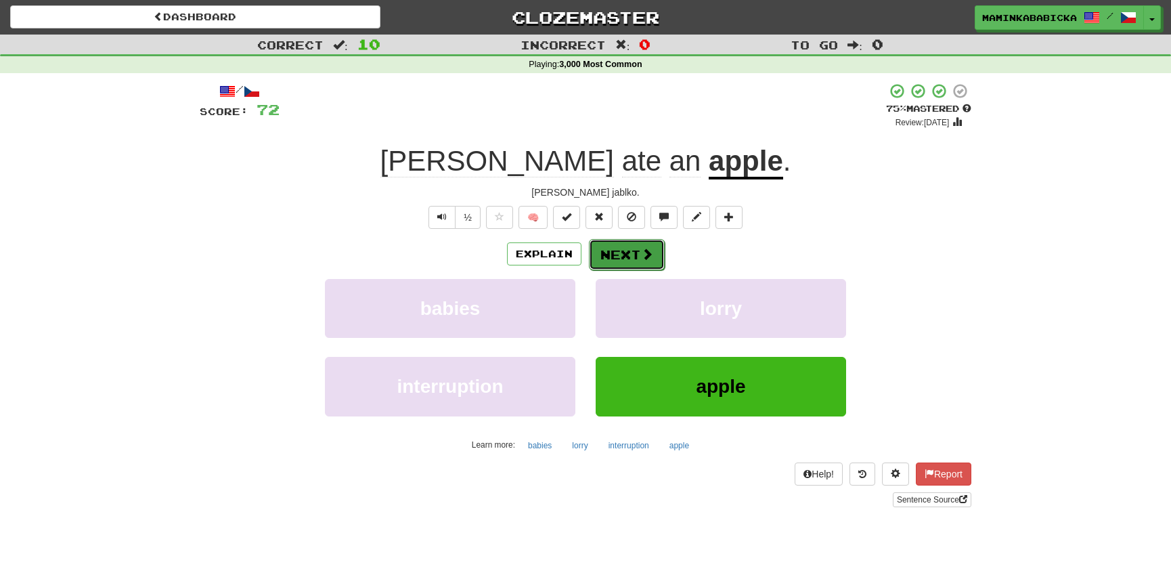
click at [615, 244] on button "Next" at bounding box center [627, 254] width 76 height 31
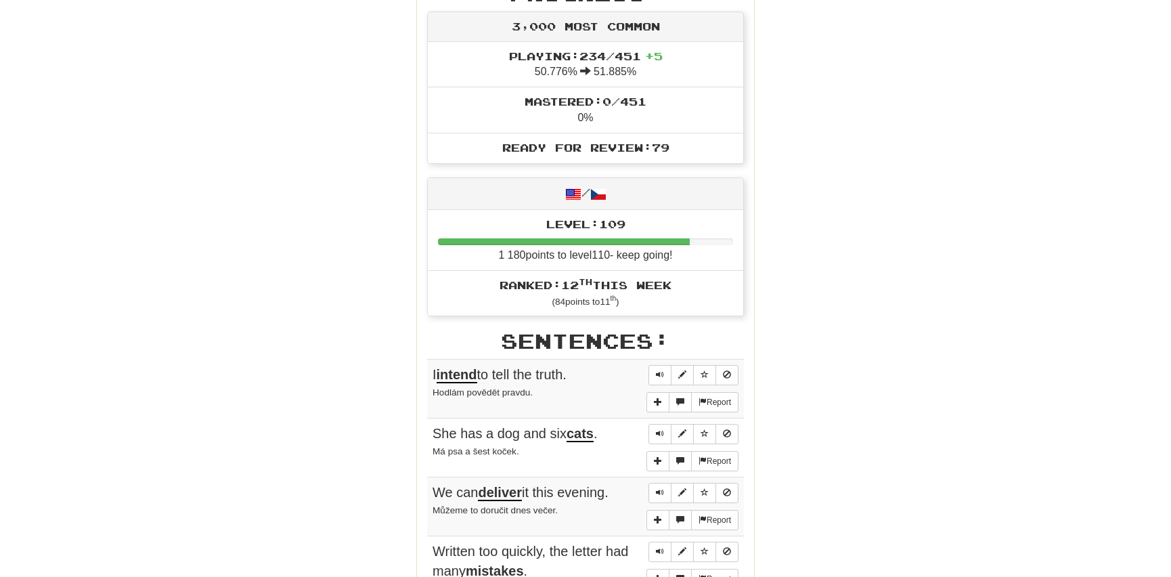
scroll to position [615, 0]
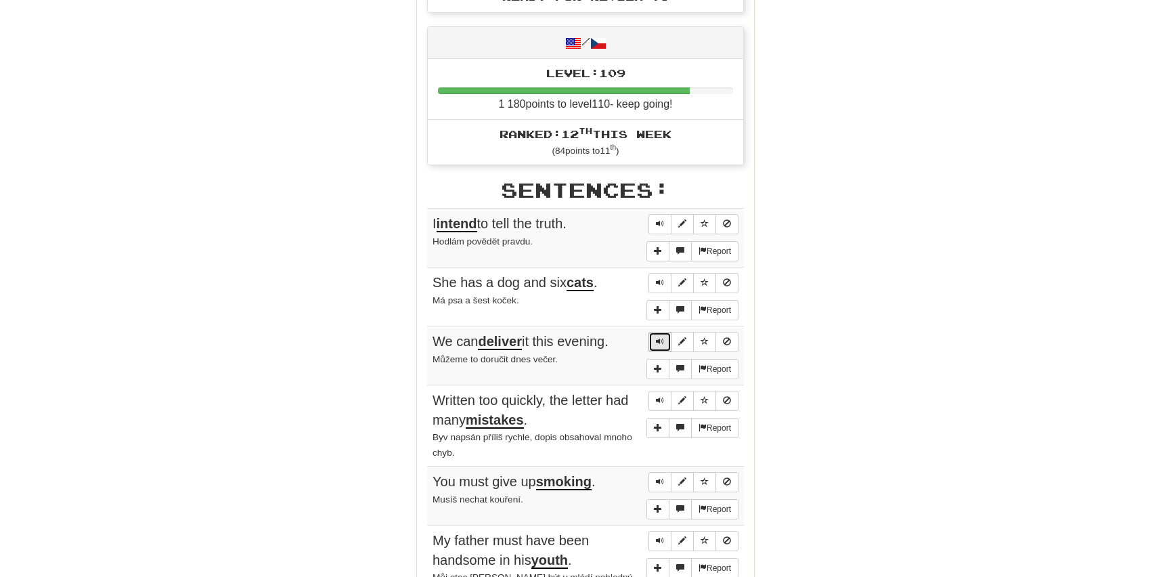
click at [657, 338] on span "Sentence controls" at bounding box center [660, 341] width 8 height 8
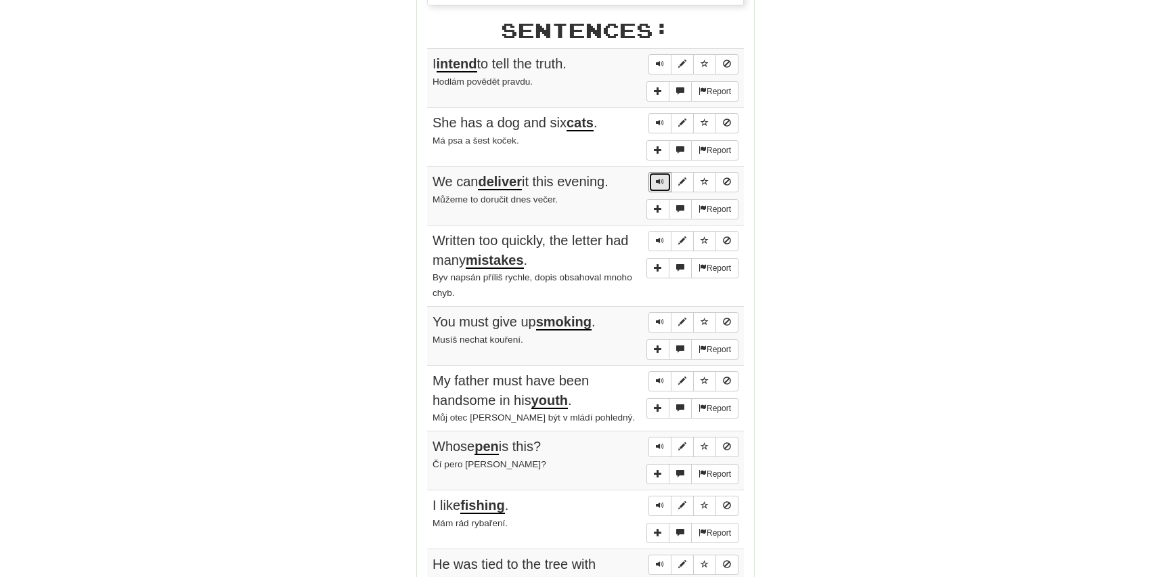
scroll to position [799, 0]
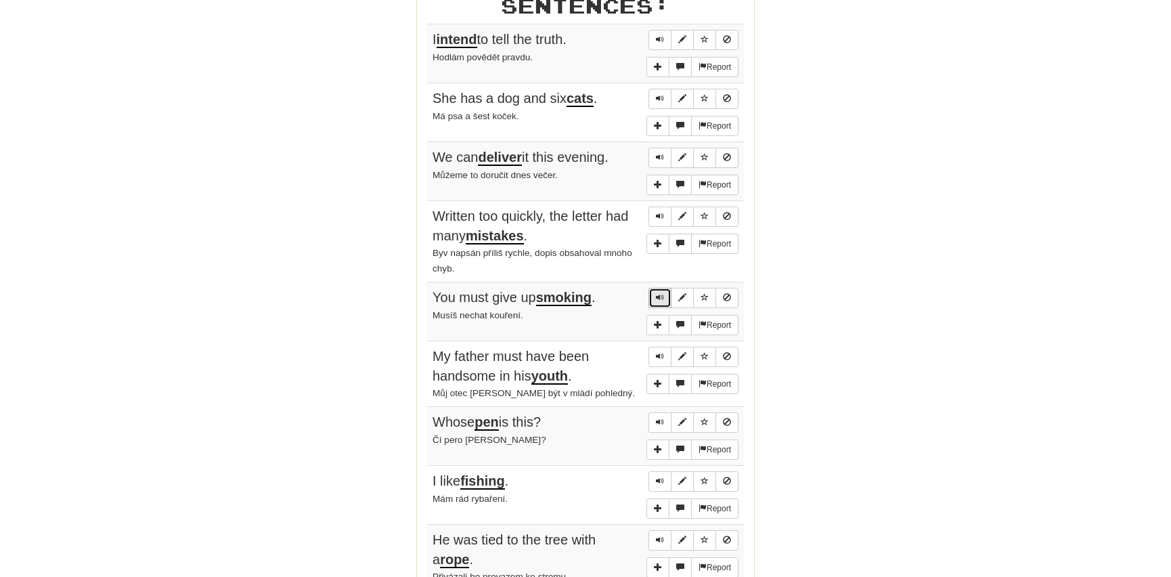
click at [666, 295] on button "Sentence controls" at bounding box center [659, 298] width 23 height 20
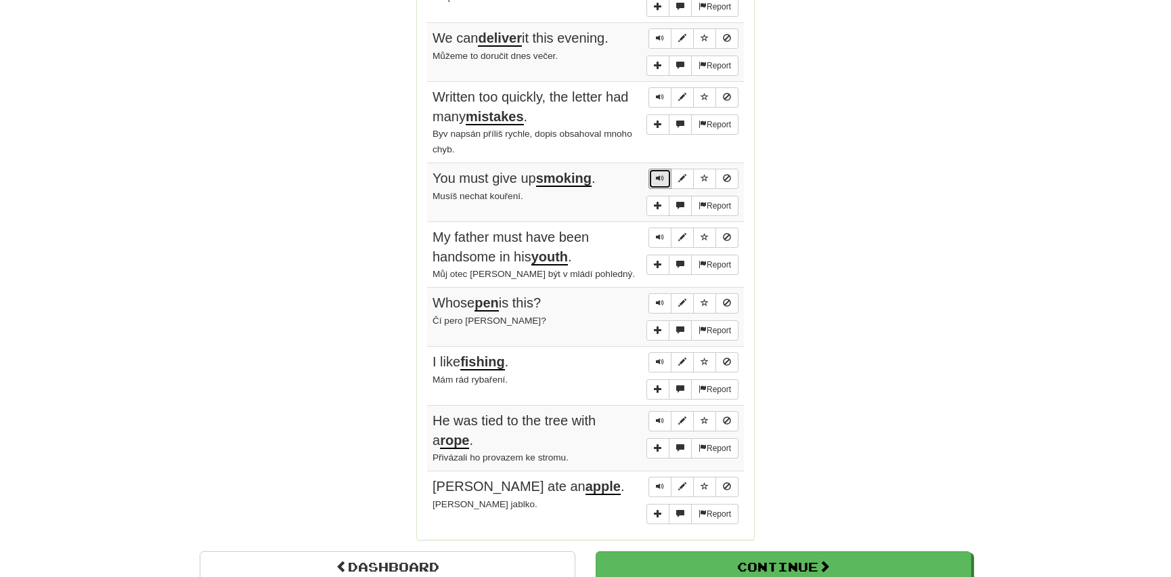
scroll to position [923, 0]
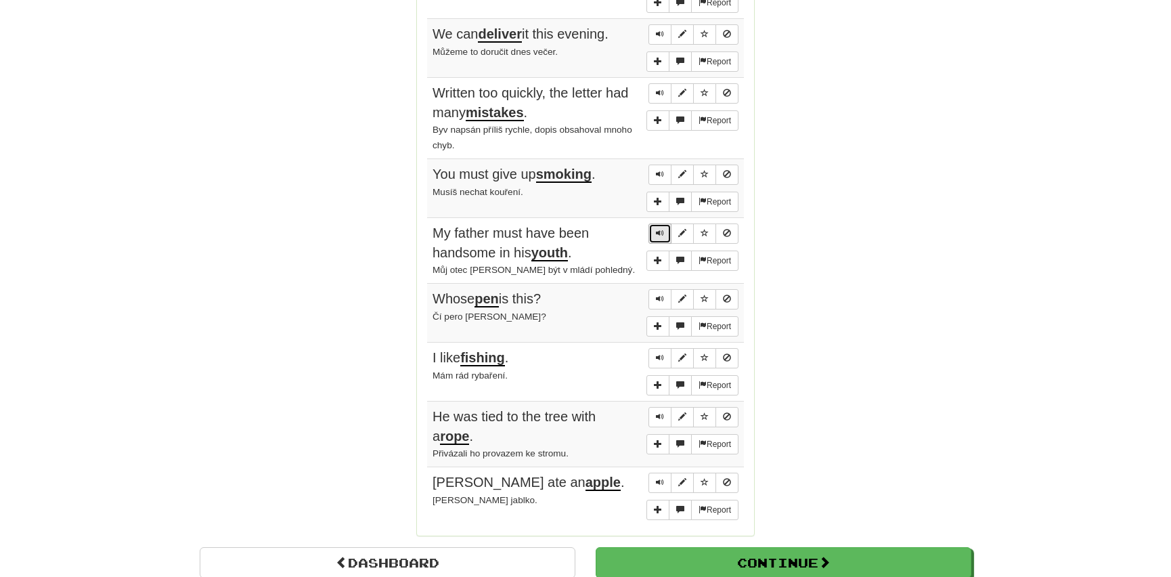
click at [661, 229] on span "Sentence controls" at bounding box center [660, 233] width 8 height 8
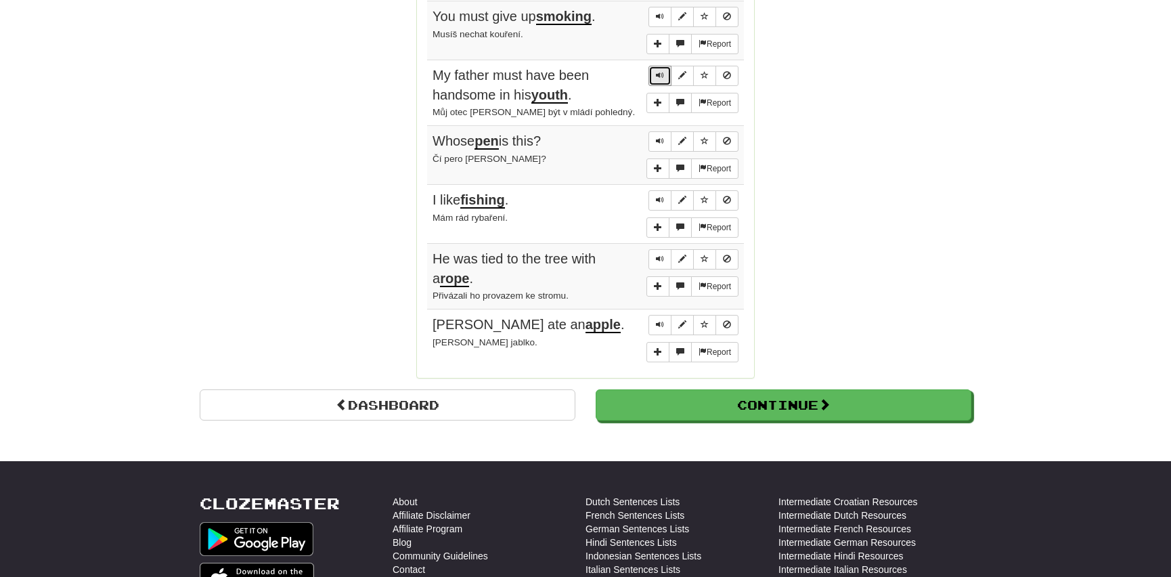
scroll to position [1169, 0]
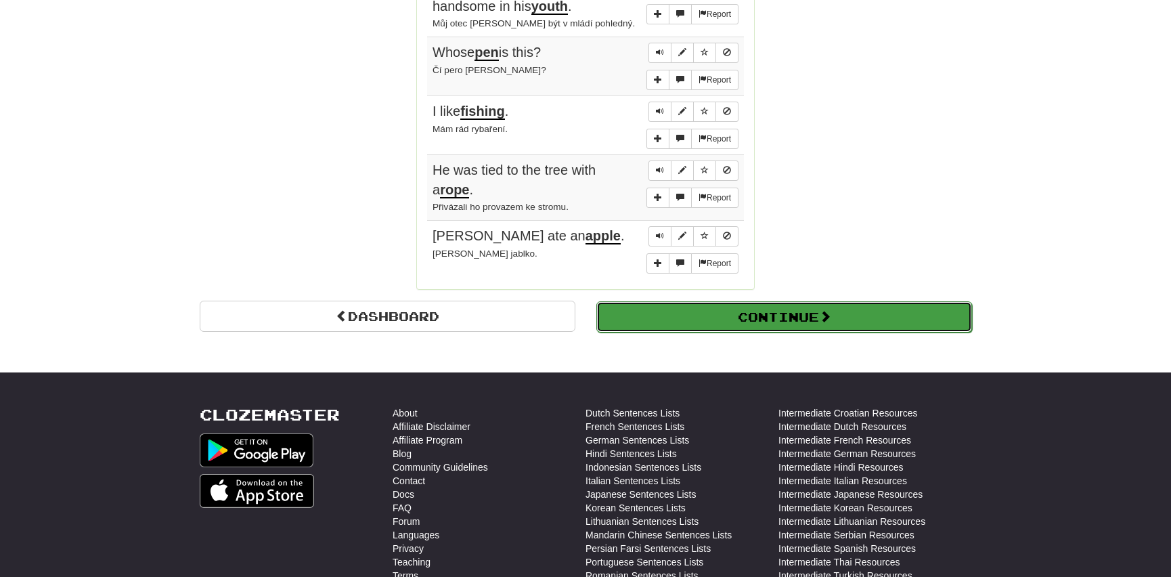
click at [697, 304] on button "Continue" at bounding box center [784, 316] width 376 height 31
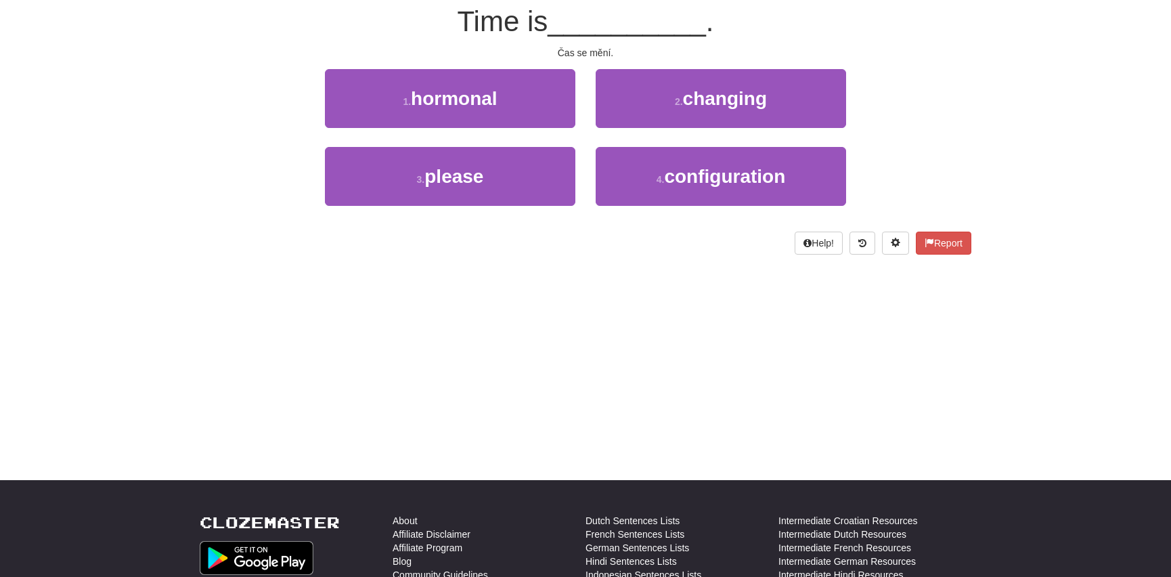
scroll to position [0, 0]
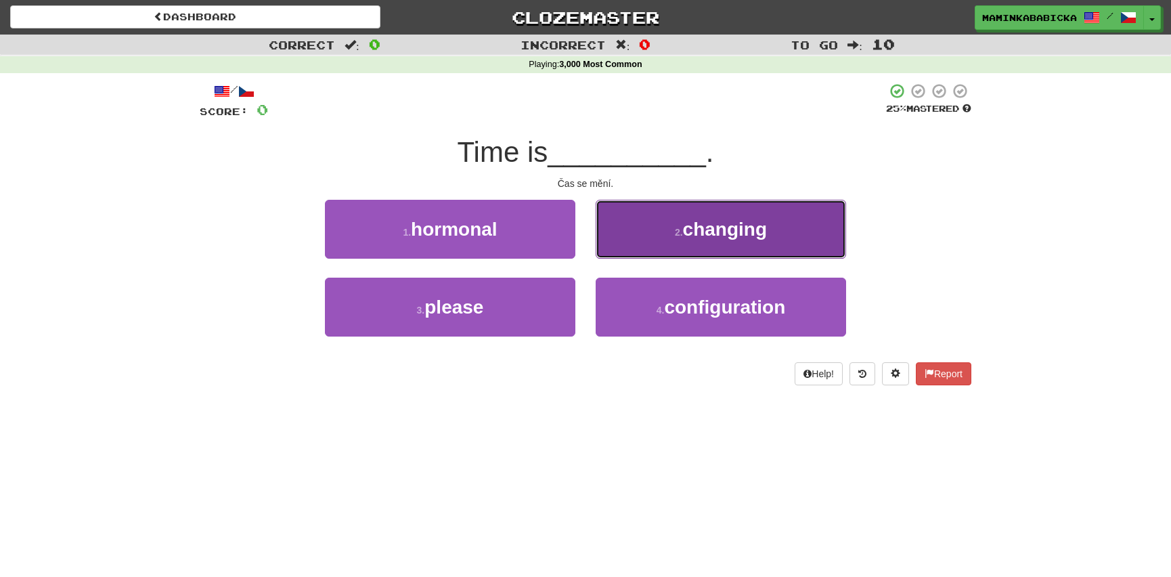
click at [723, 226] on span "changing" at bounding box center [725, 229] width 84 height 21
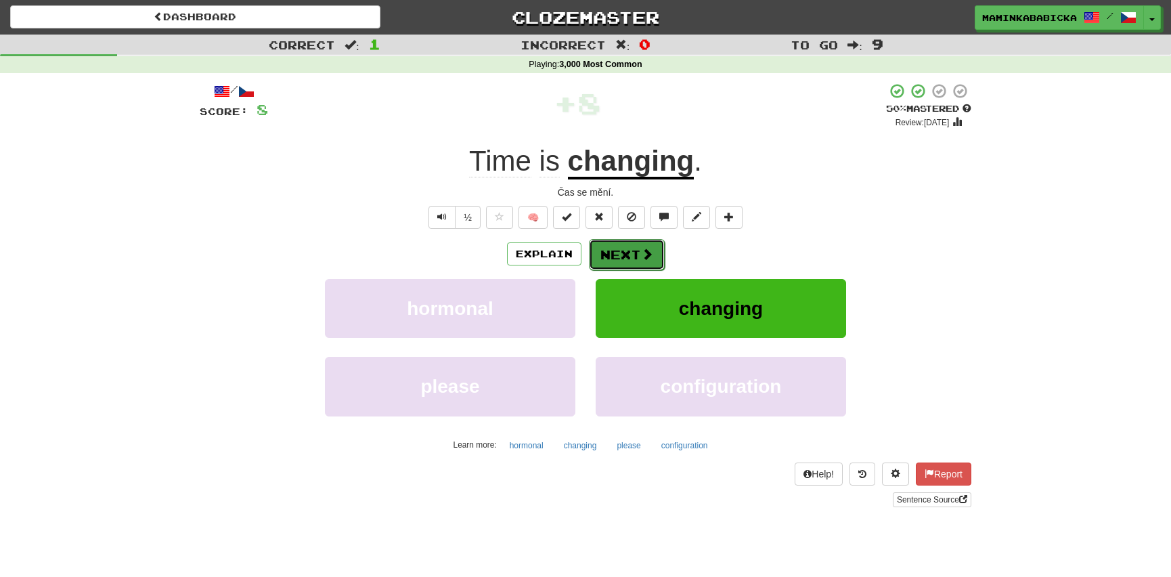
click at [619, 248] on button "Next" at bounding box center [627, 254] width 76 height 31
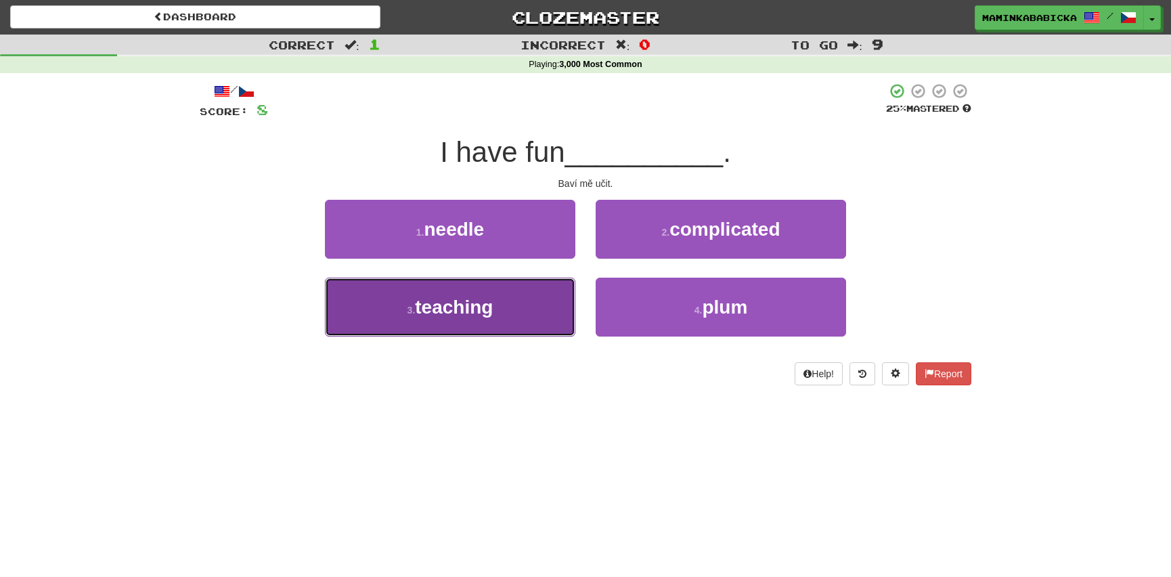
click at [460, 308] on span "teaching" at bounding box center [454, 306] width 78 height 21
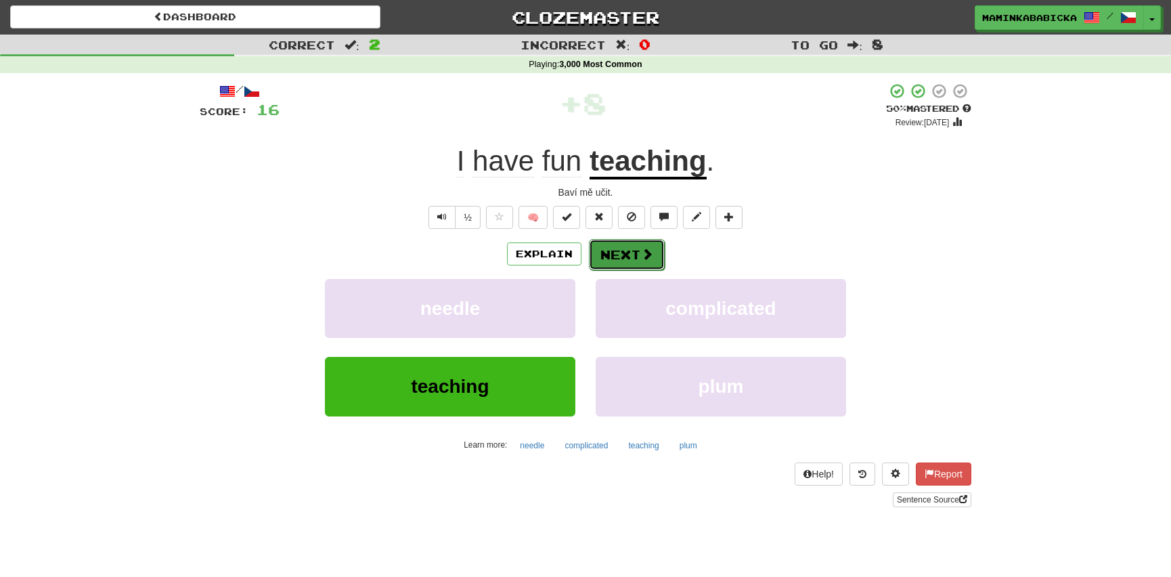
click at [636, 253] on button "Next" at bounding box center [627, 254] width 76 height 31
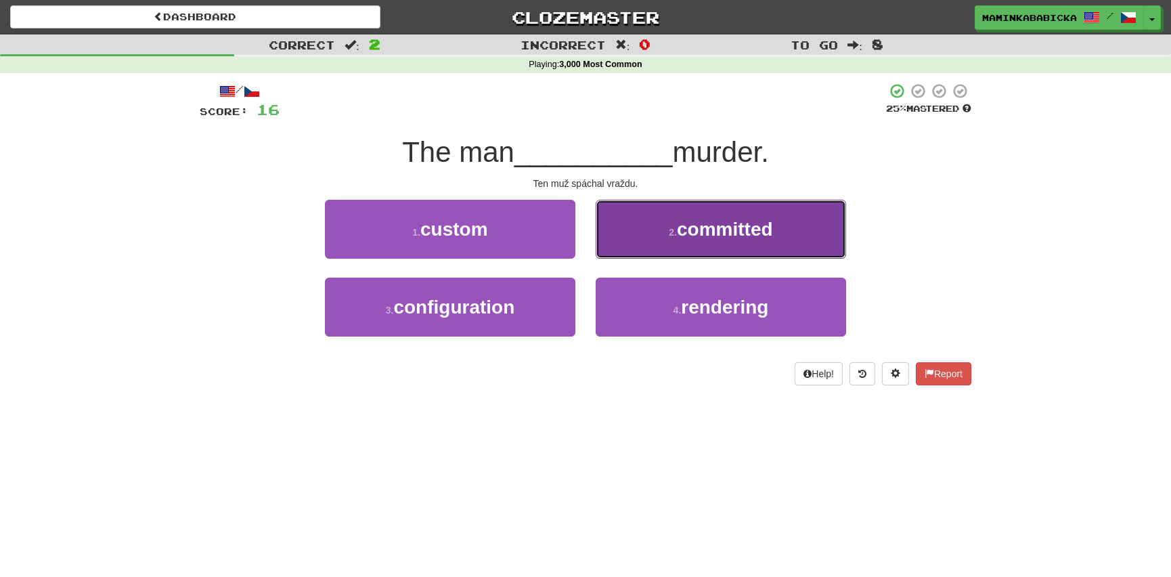
click at [726, 225] on span "committed" at bounding box center [725, 229] width 96 height 21
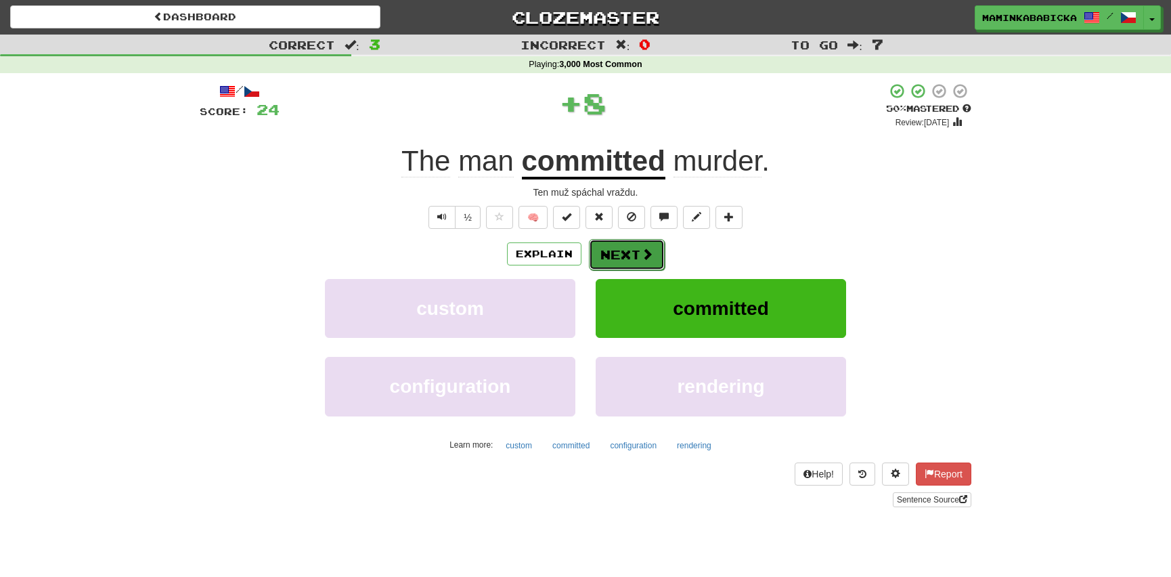
click at [625, 247] on button "Next" at bounding box center [627, 254] width 76 height 31
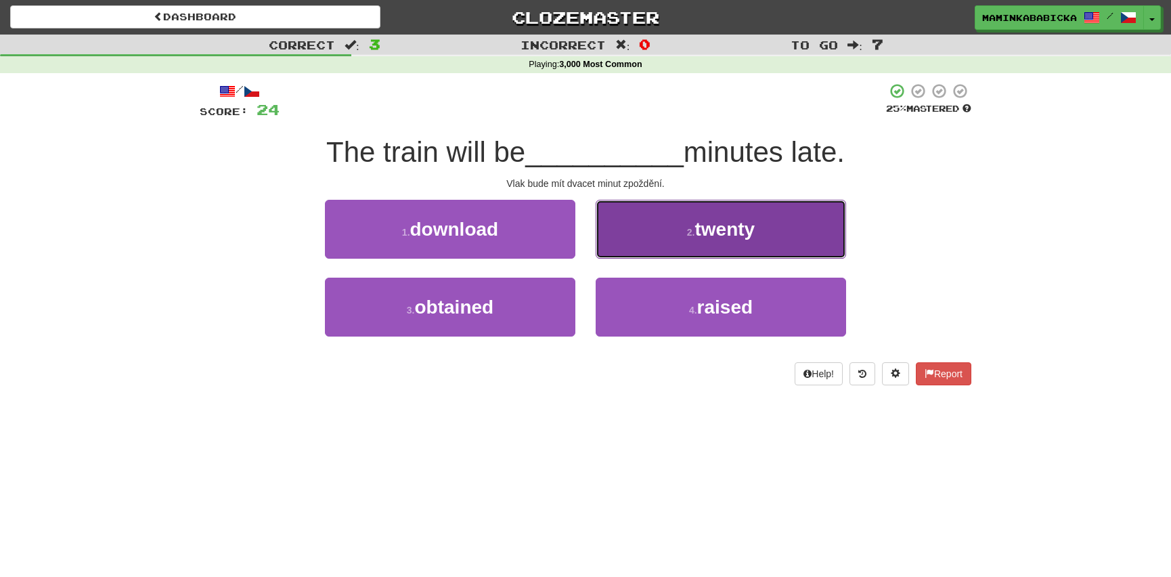
click at [710, 228] on span "twenty" at bounding box center [725, 229] width 60 height 21
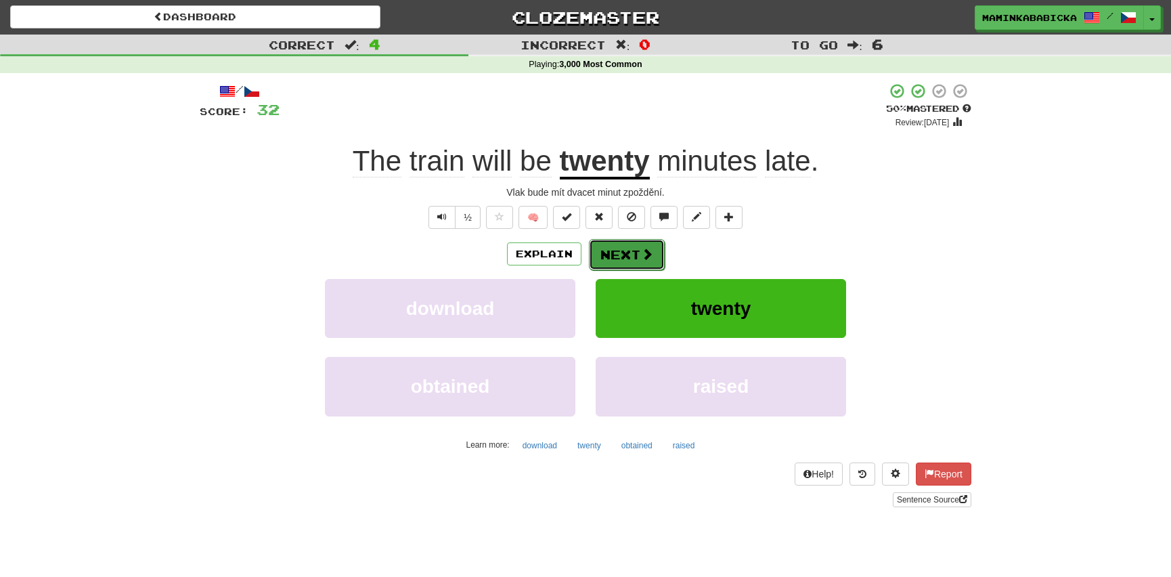
click at [636, 248] on button "Next" at bounding box center [627, 254] width 76 height 31
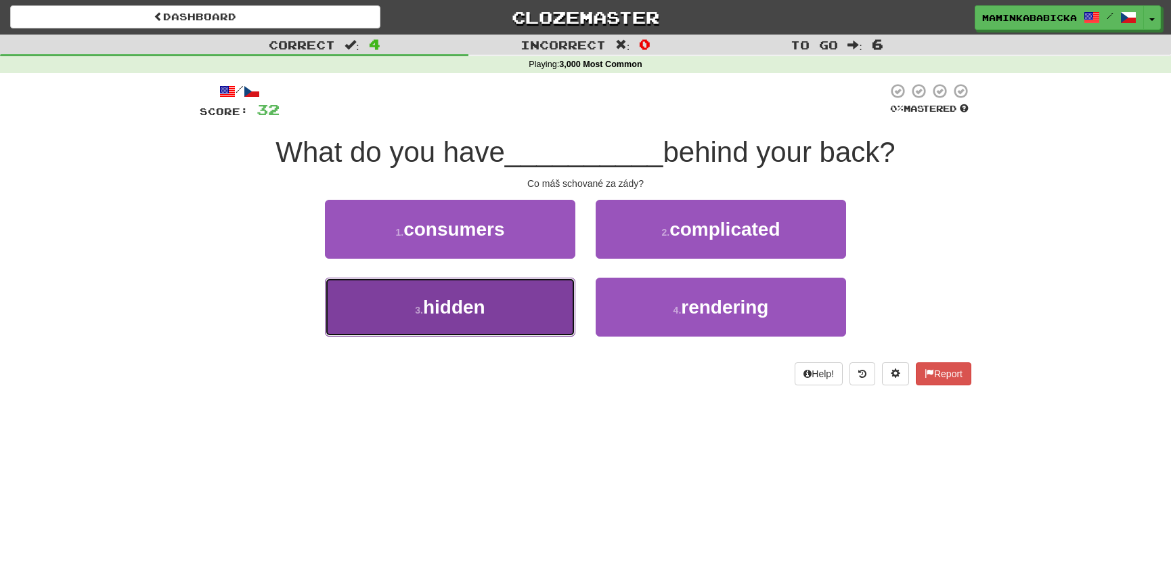
click at [458, 304] on span "hidden" at bounding box center [454, 306] width 62 height 21
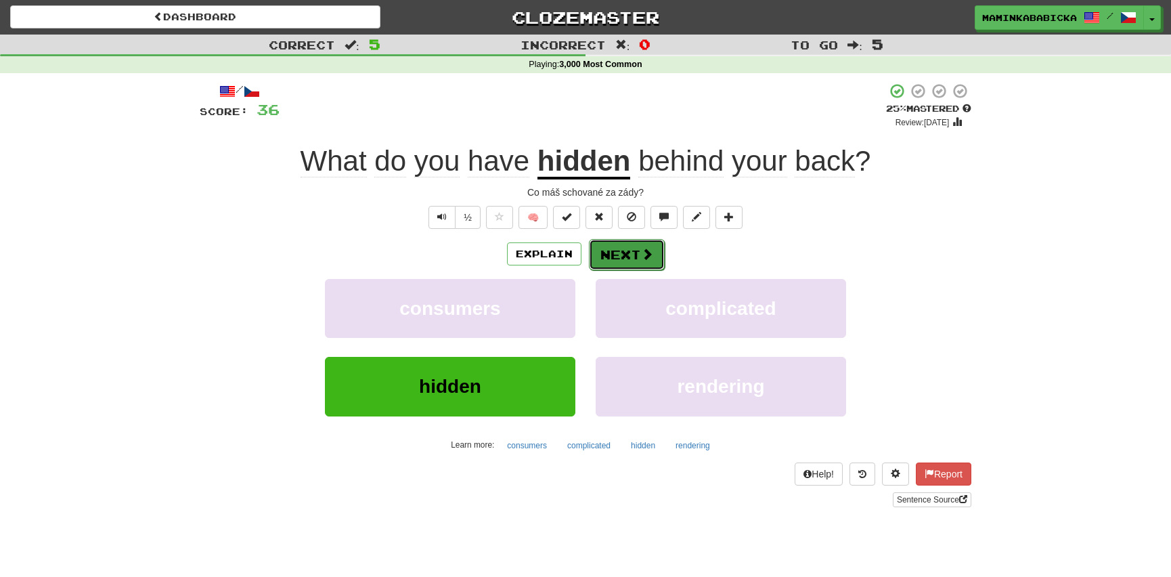
click at [627, 248] on button "Next" at bounding box center [627, 254] width 76 height 31
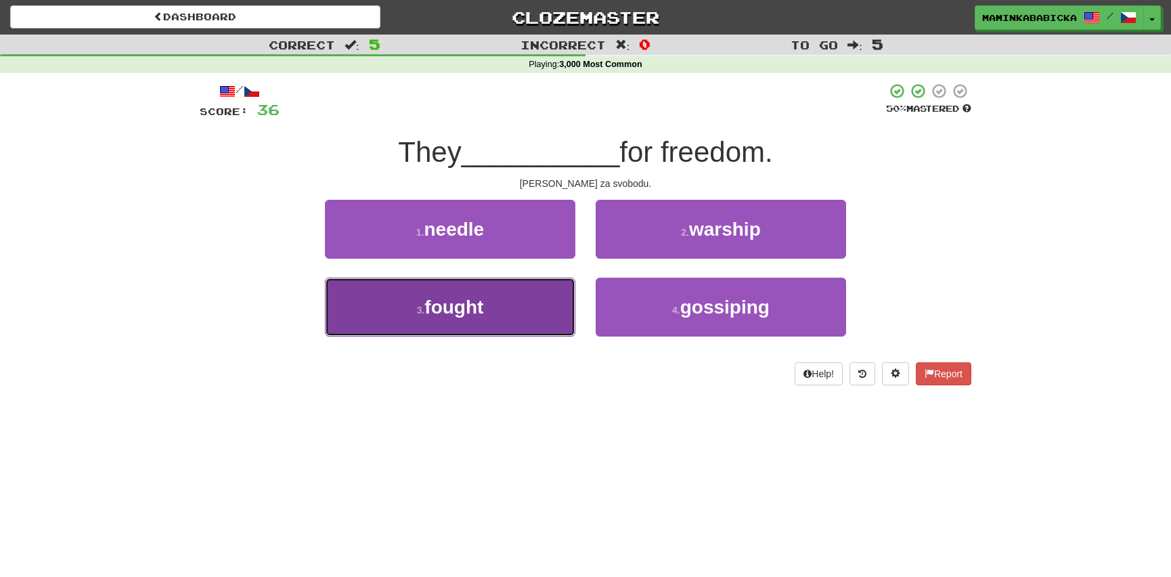
click at [473, 297] on span "fought" at bounding box center [453, 306] width 59 height 21
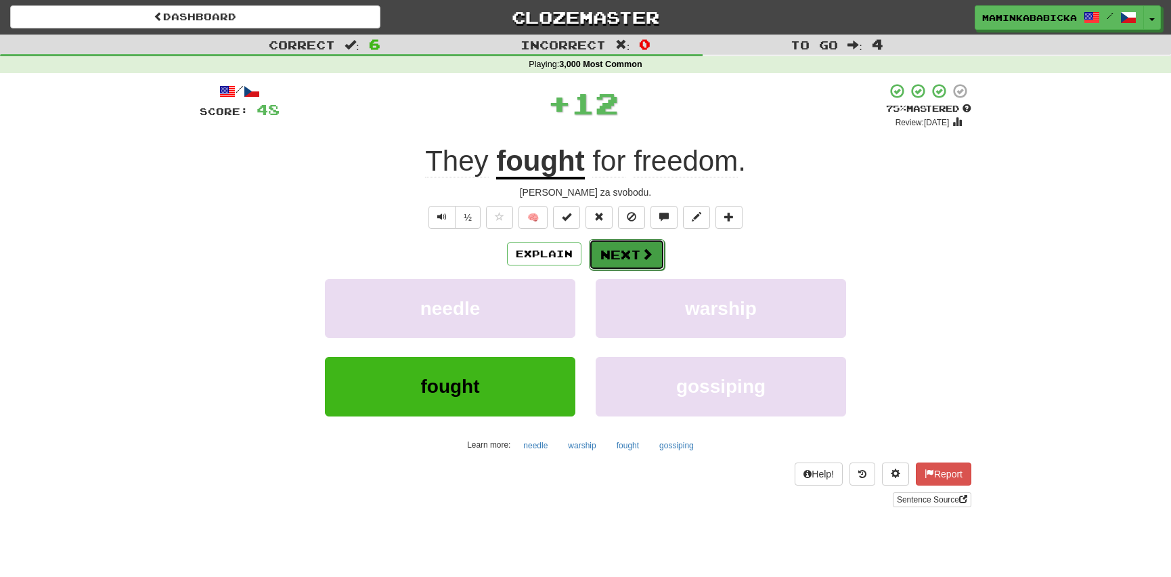
click at [634, 250] on button "Next" at bounding box center [627, 254] width 76 height 31
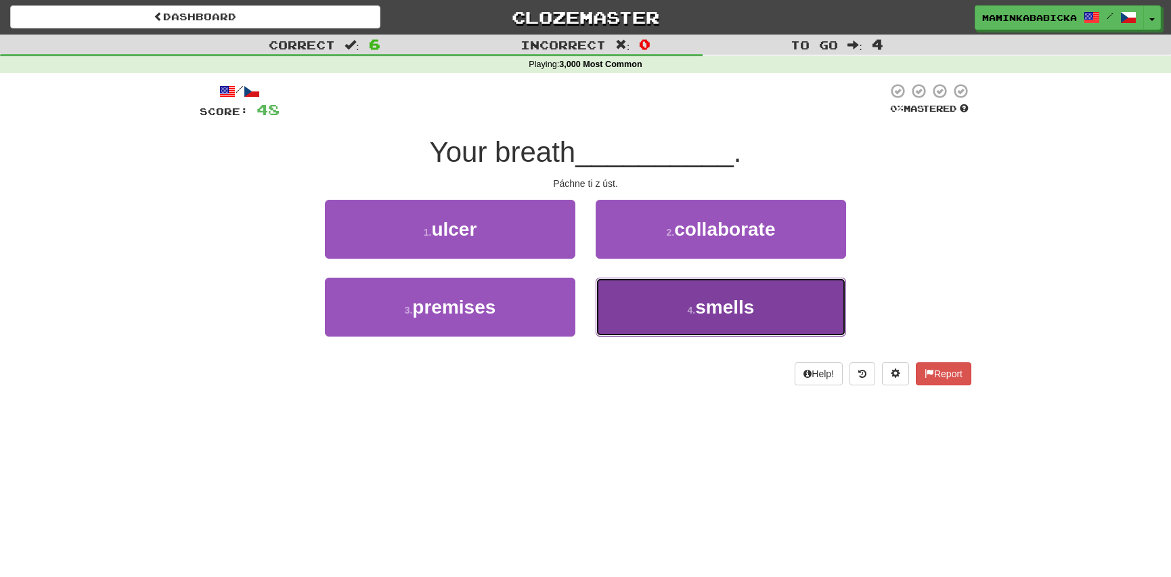
click at [720, 302] on span "smells" at bounding box center [724, 306] width 59 height 21
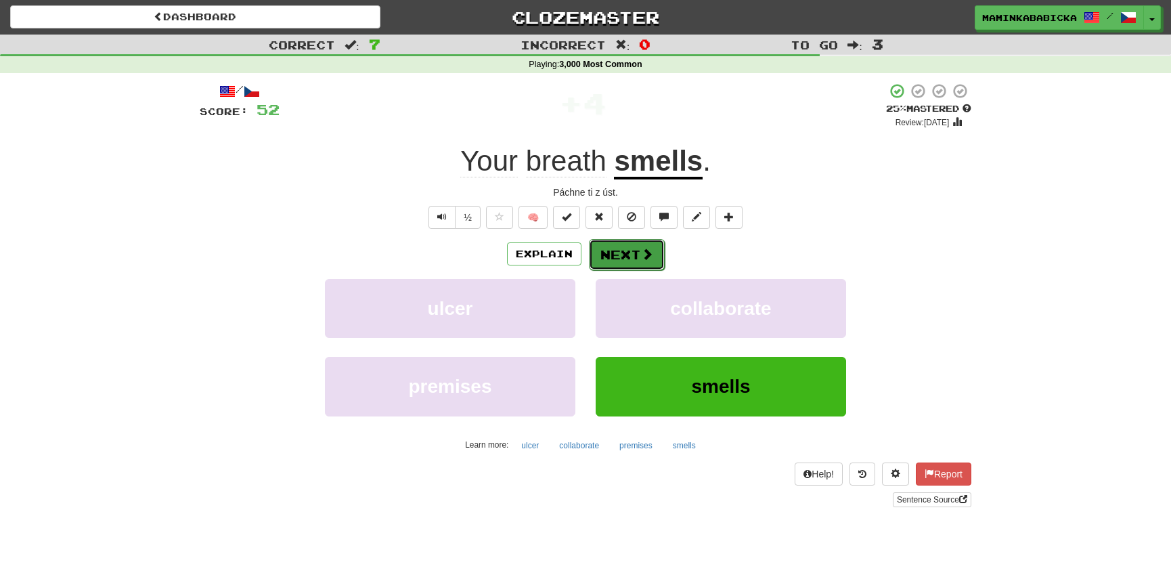
click at [619, 247] on button "Next" at bounding box center [627, 254] width 76 height 31
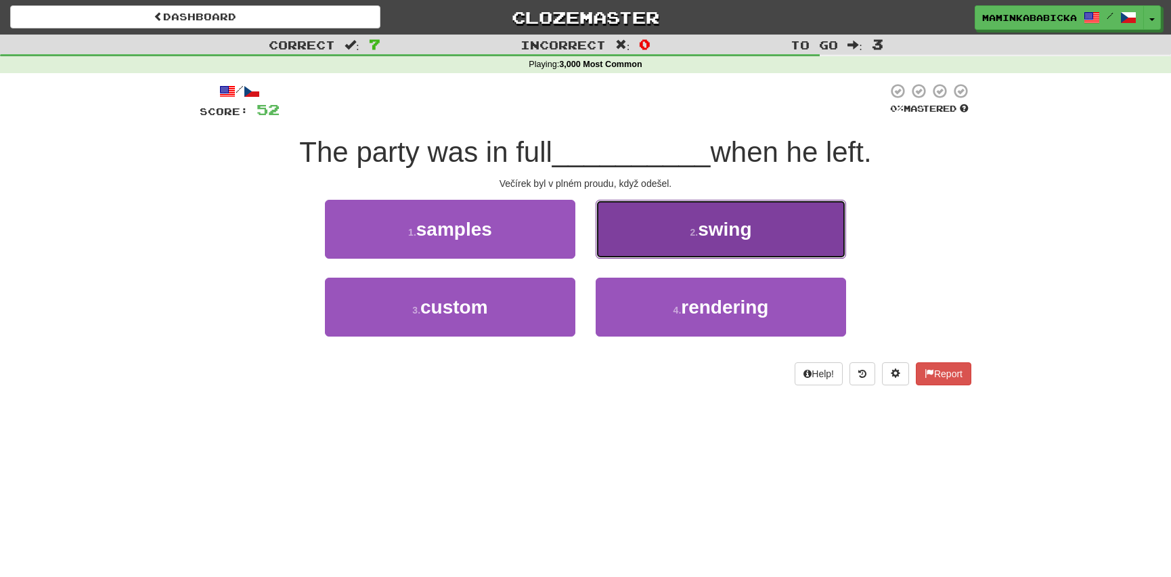
click at [734, 227] on span "swing" at bounding box center [724, 229] width 53 height 21
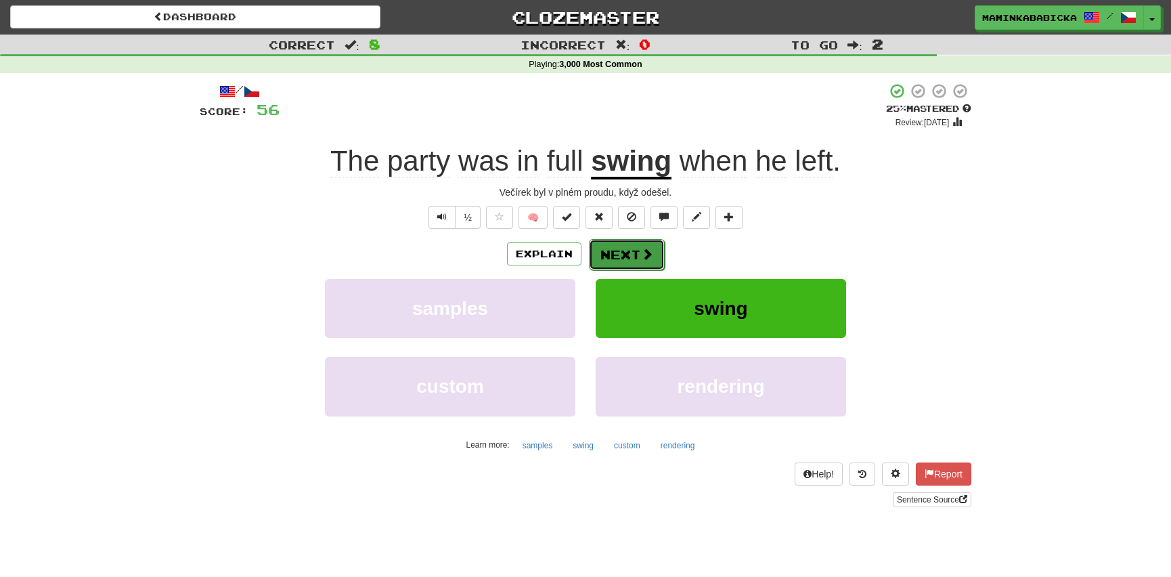
click at [623, 248] on button "Next" at bounding box center [627, 254] width 76 height 31
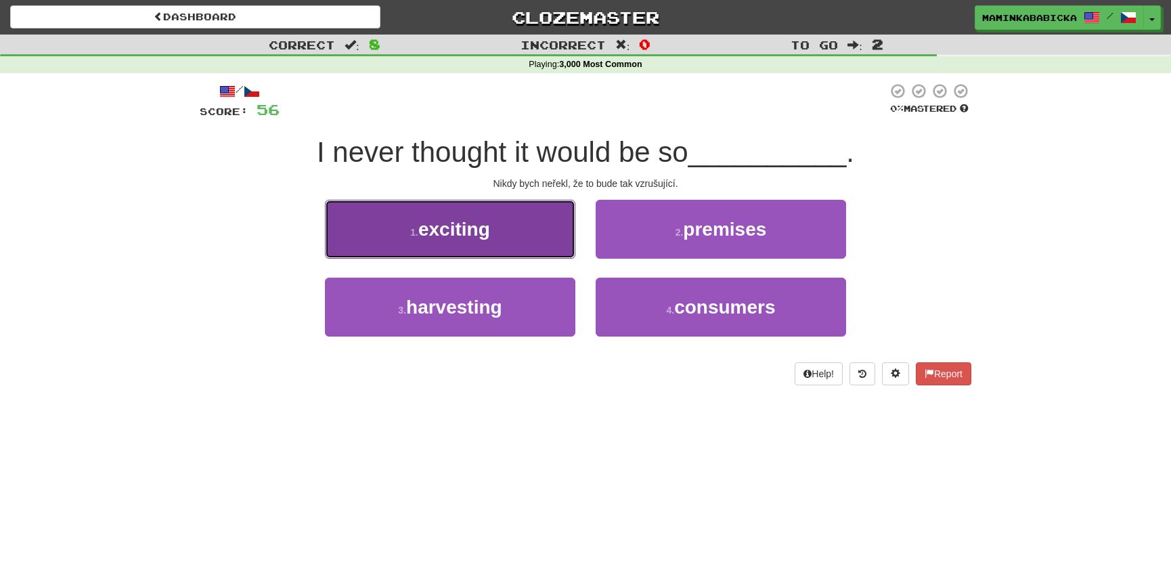
click at [483, 225] on span "exciting" at bounding box center [454, 229] width 72 height 21
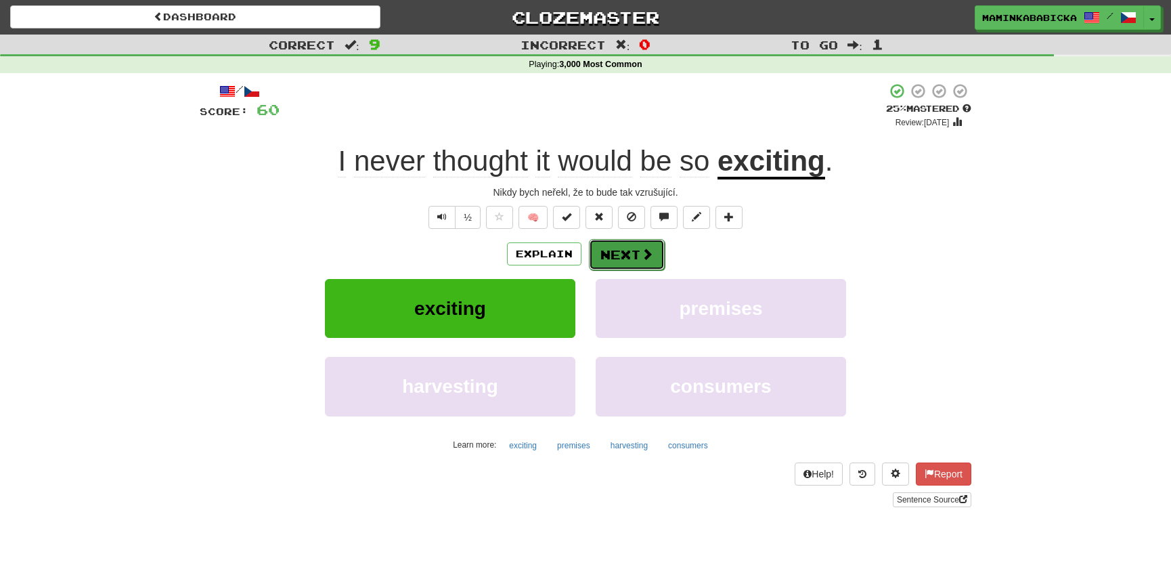
click at [631, 248] on button "Next" at bounding box center [627, 254] width 76 height 31
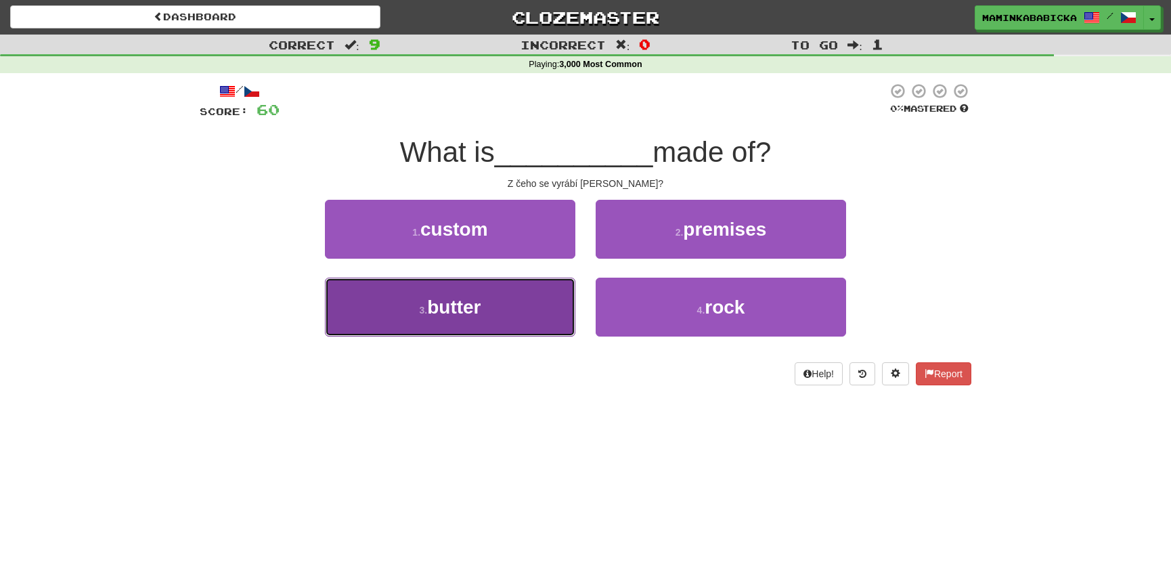
click at [445, 305] on span "butter" at bounding box center [453, 306] width 53 height 21
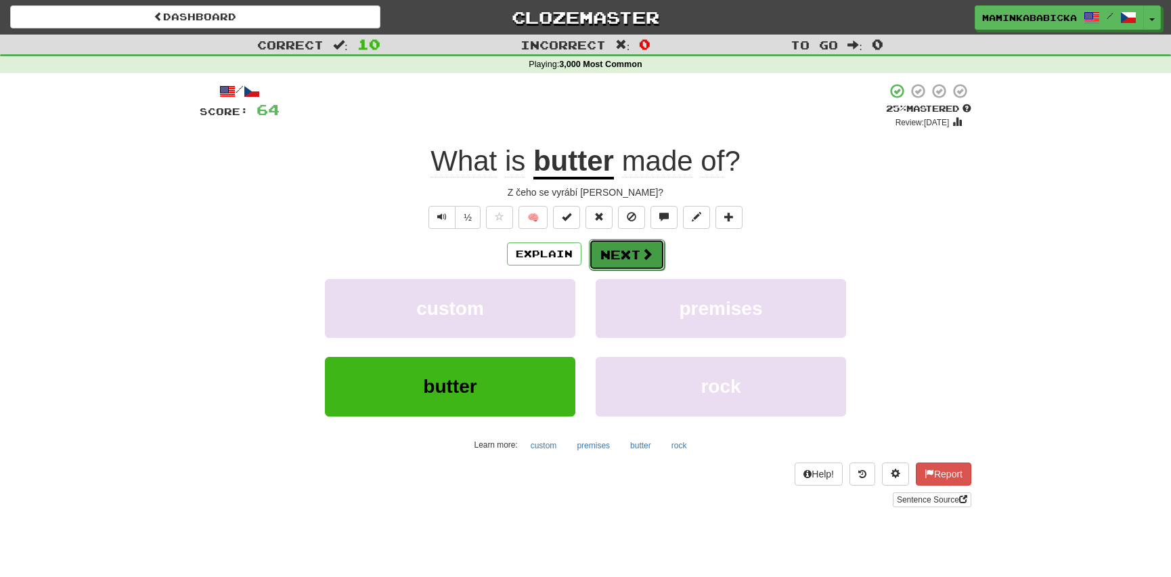
click at [629, 249] on button "Next" at bounding box center [627, 254] width 76 height 31
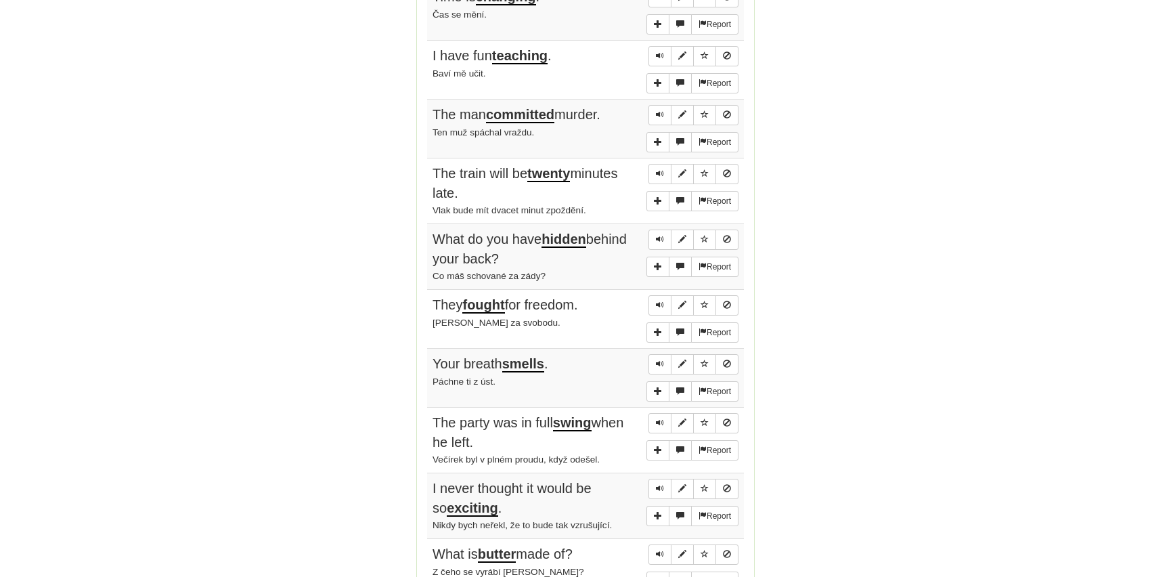
scroll to position [861, 0]
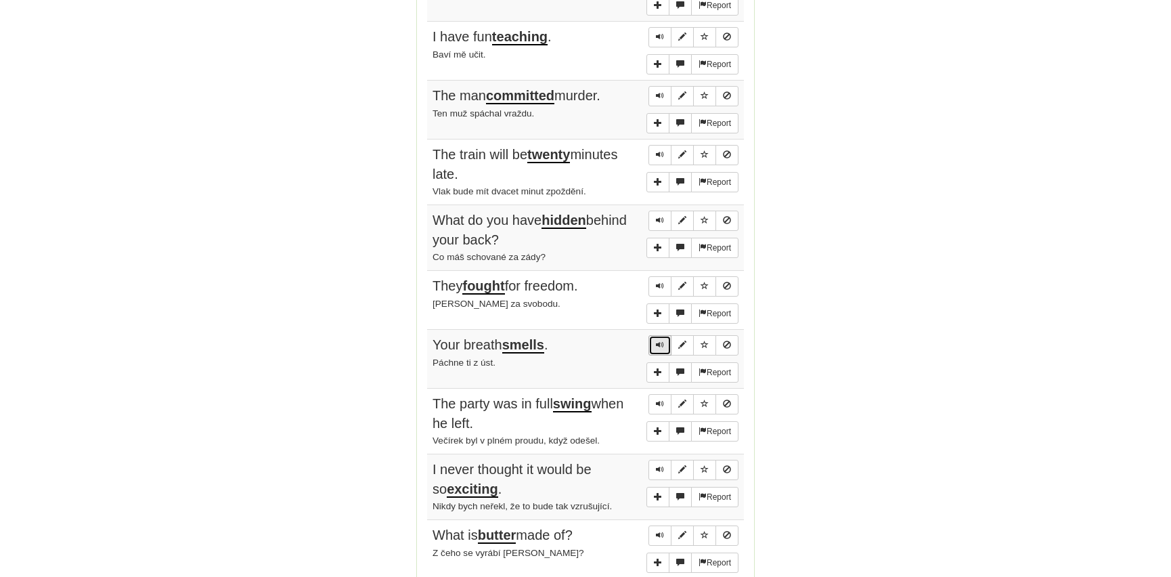
click at [656, 343] on span "Sentence controls" at bounding box center [660, 344] width 8 height 8
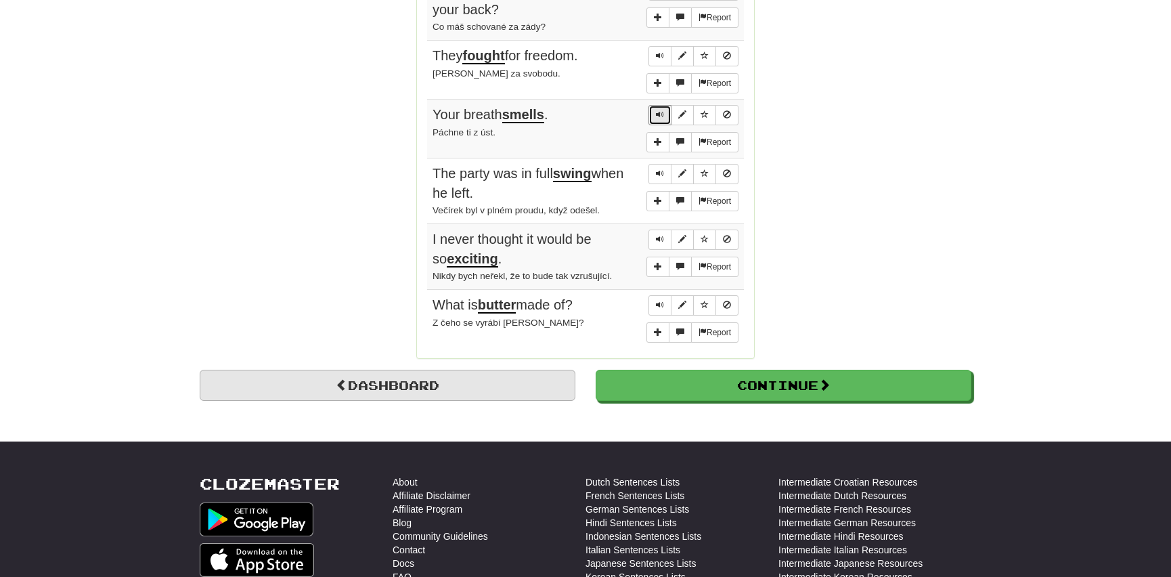
scroll to position [1107, 0]
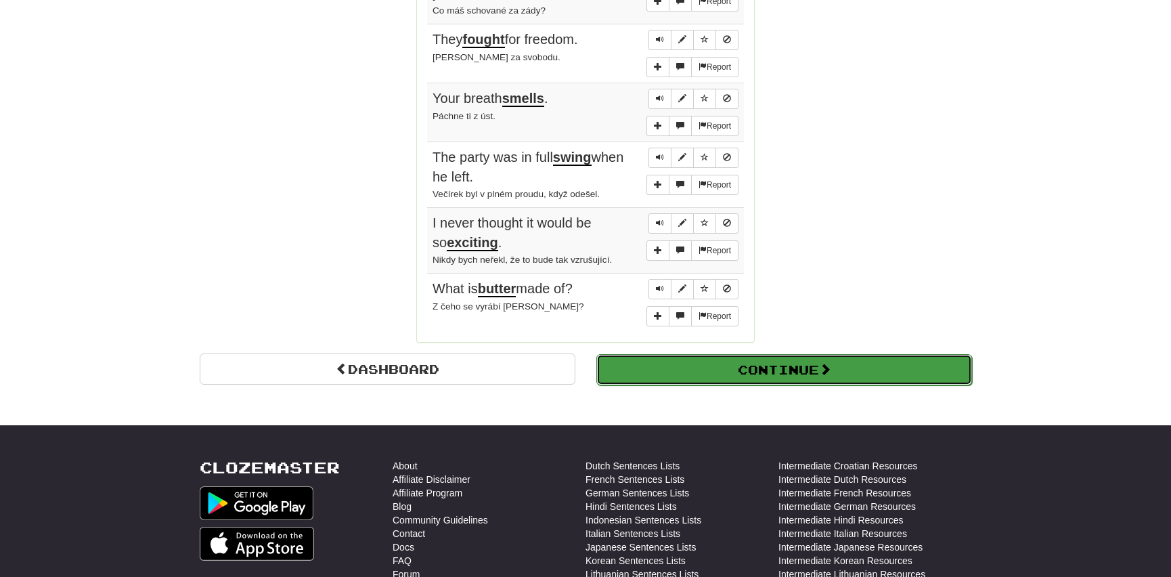
click at [653, 358] on button "Continue" at bounding box center [784, 369] width 376 height 31
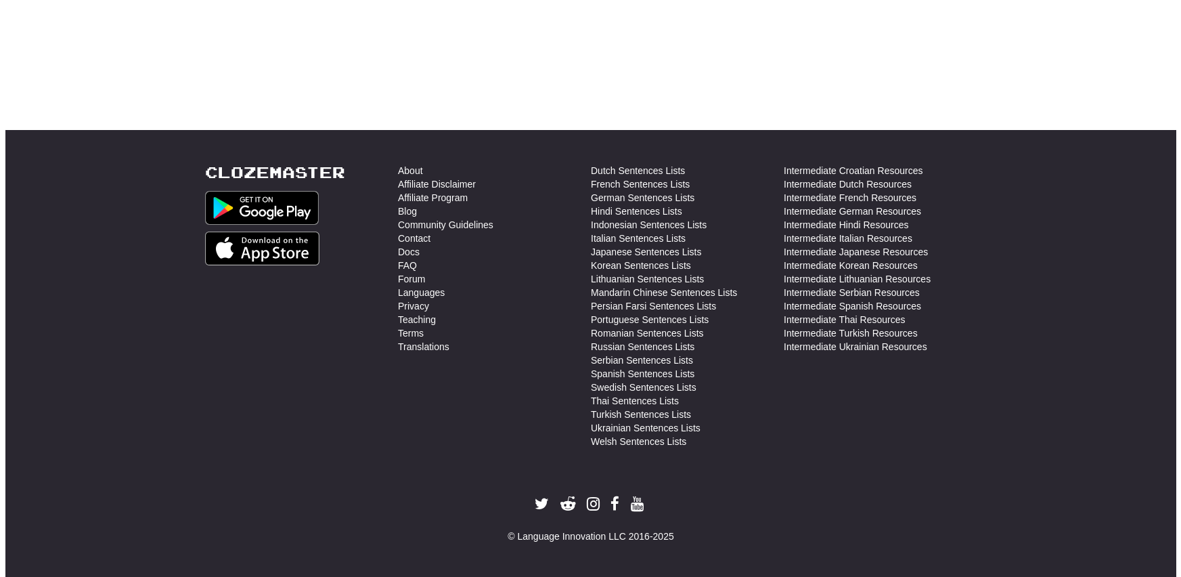
scroll to position [481, 0]
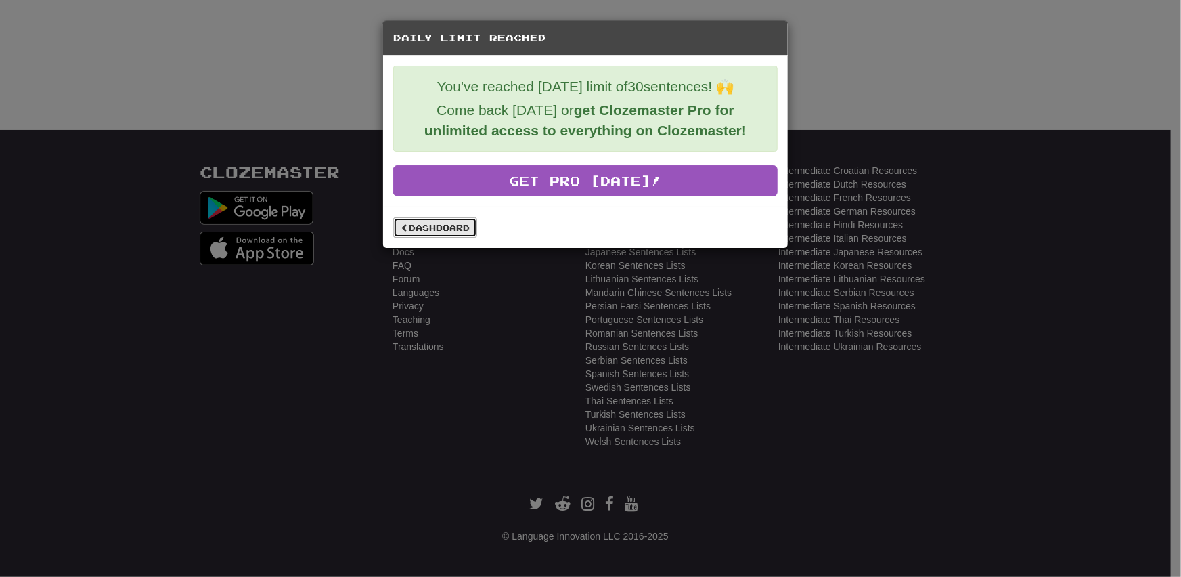
click at [447, 223] on link "Dashboard" at bounding box center [435, 227] width 84 height 20
